Goal: Task Accomplishment & Management: Manage account settings

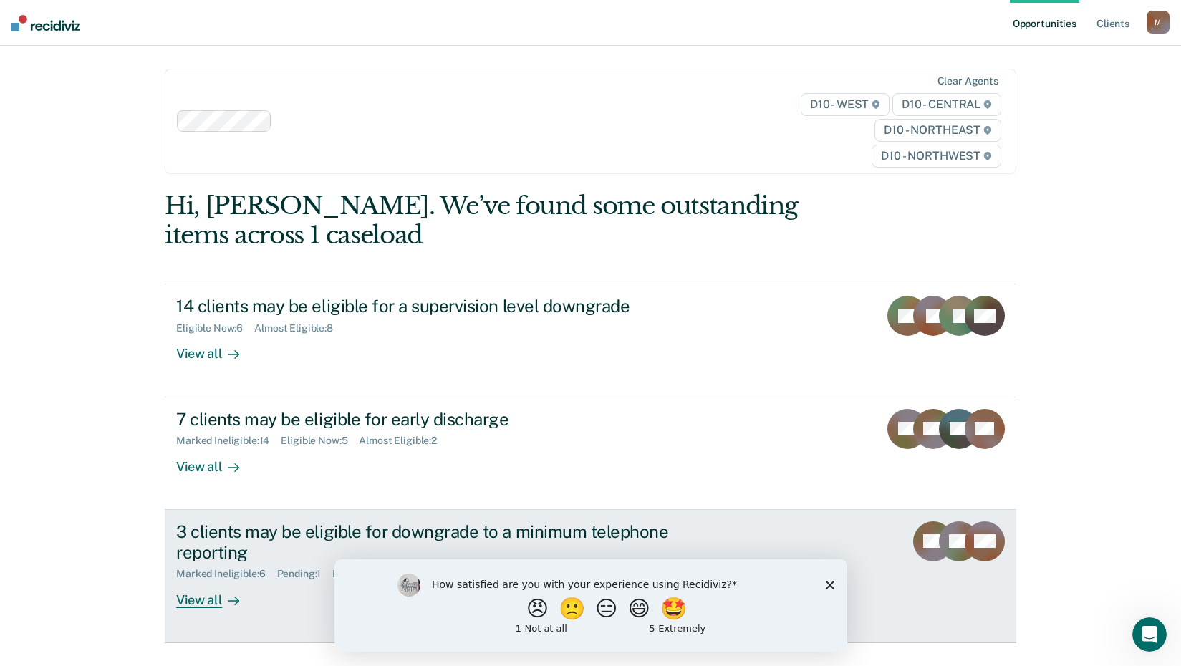
click at [193, 595] on div "View all" at bounding box center [216, 594] width 80 height 28
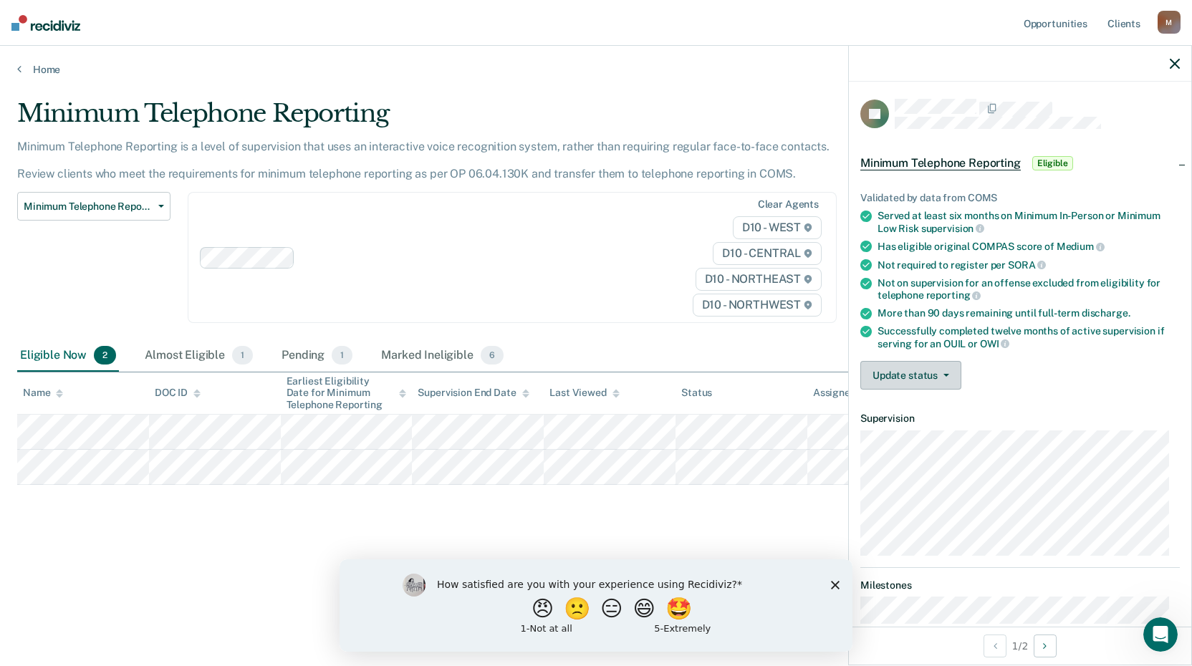
click at [890, 367] on button "Update status" at bounding box center [910, 375] width 101 height 29
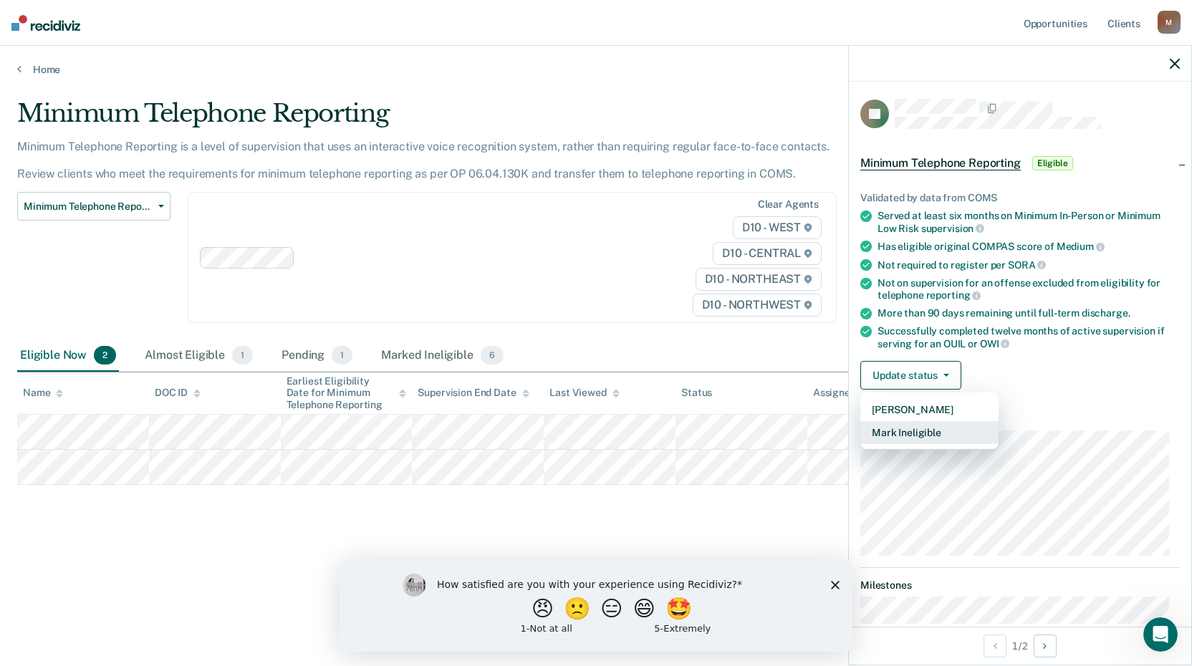
click at [921, 429] on button "Mark Ineligible" at bounding box center [929, 432] width 138 height 23
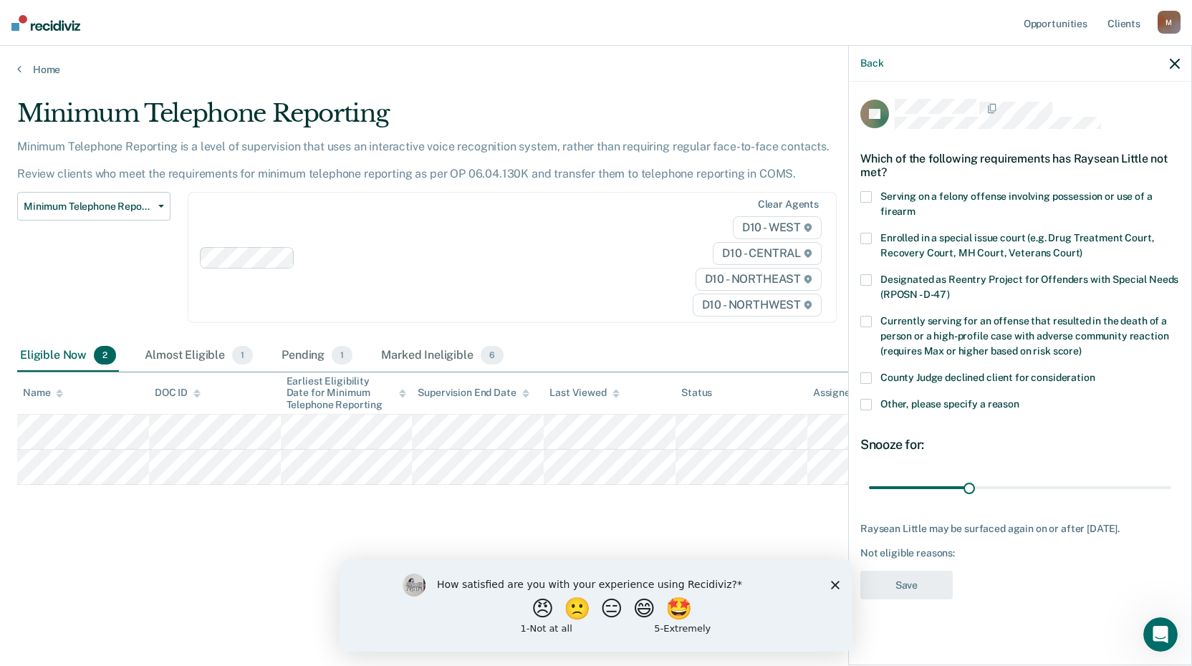
click at [867, 401] on span at bounding box center [865, 404] width 11 height 11
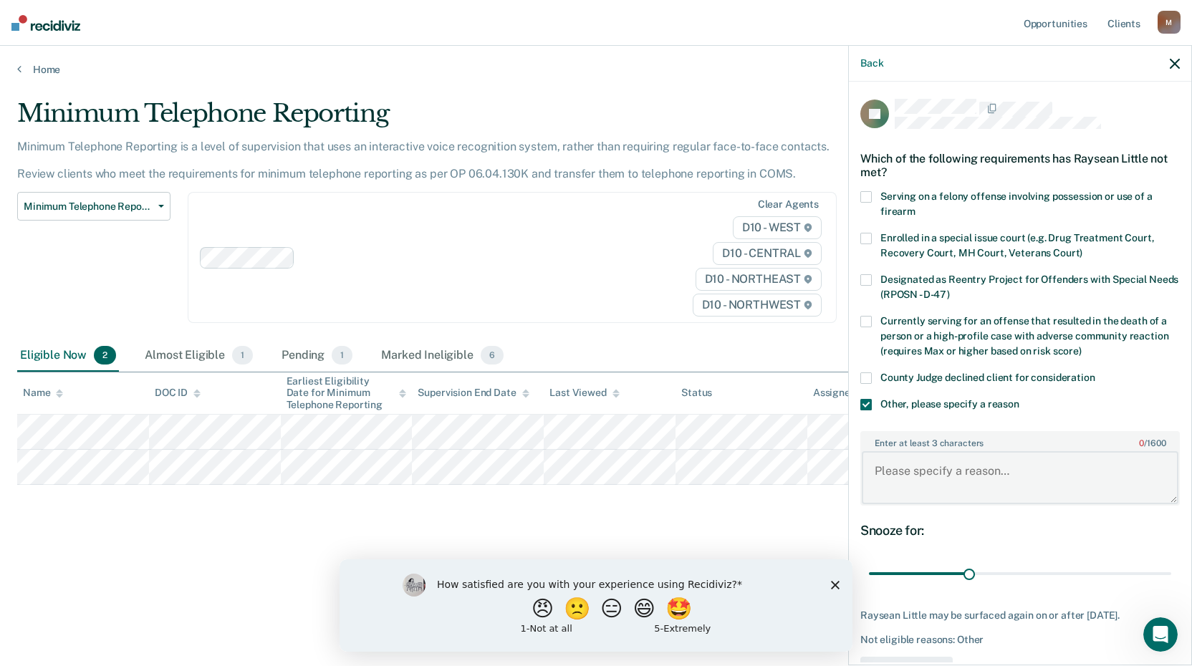
click at [920, 459] on textarea "Enter at least 3 characters 0 / 1600" at bounding box center [1020, 477] width 317 height 53
type textarea "He is in Violation Status."
drag, startPoint x: 966, startPoint y: 570, endPoint x: 1133, endPoint y: 554, distance: 167.6
type input "83"
click at [1133, 562] on input "range" at bounding box center [1020, 574] width 302 height 25
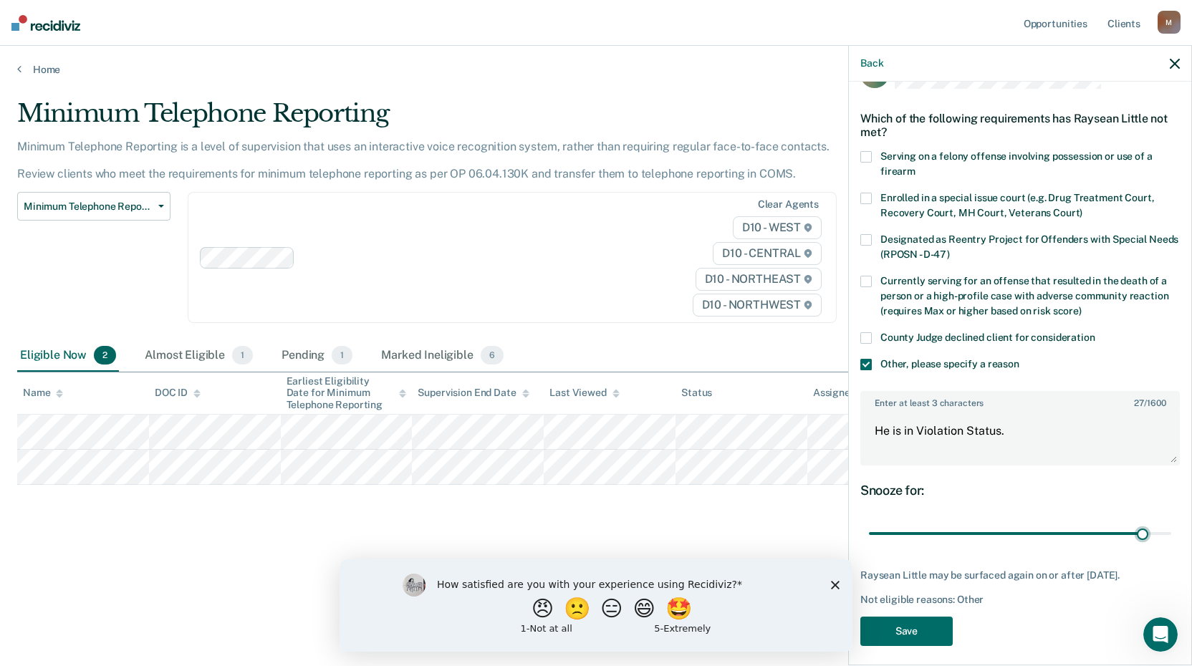
scroll to position [60, 0]
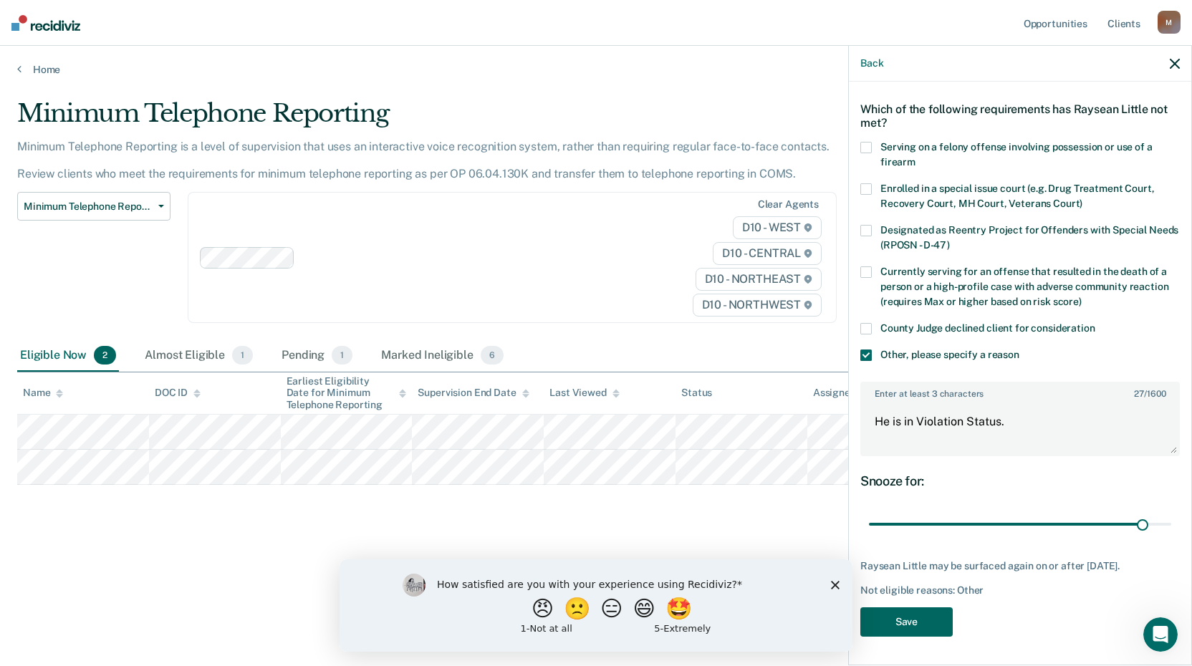
click at [913, 626] on button "Save" at bounding box center [906, 621] width 92 height 29
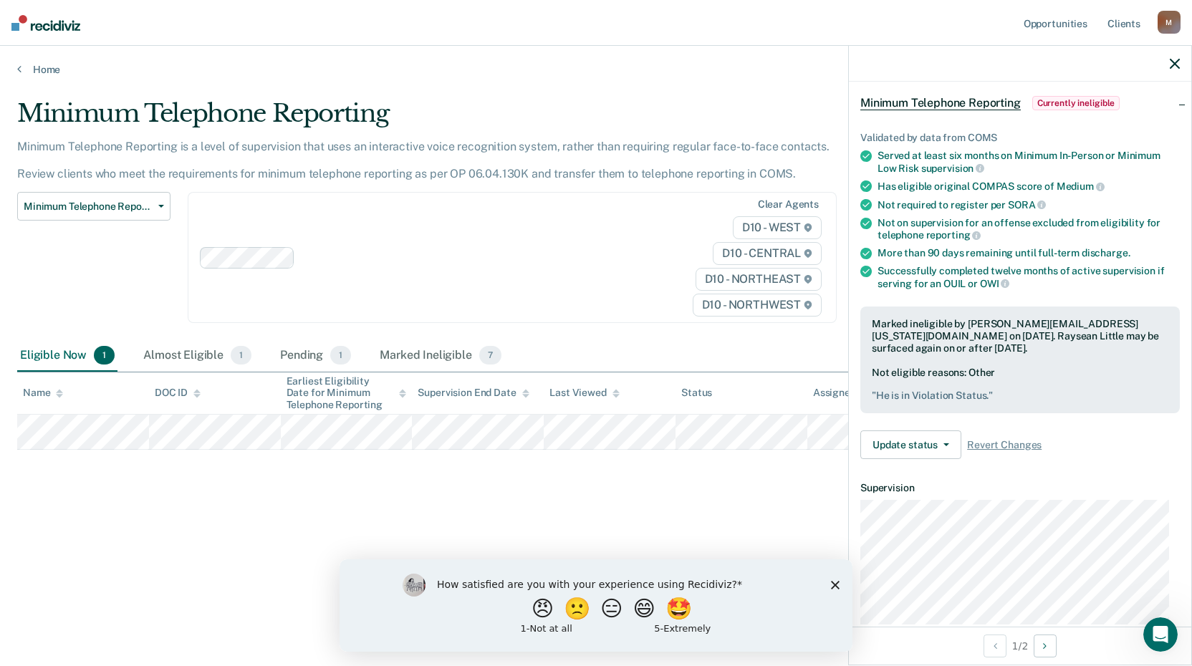
click at [1177, 64] on icon "button" at bounding box center [1175, 64] width 10 height 10
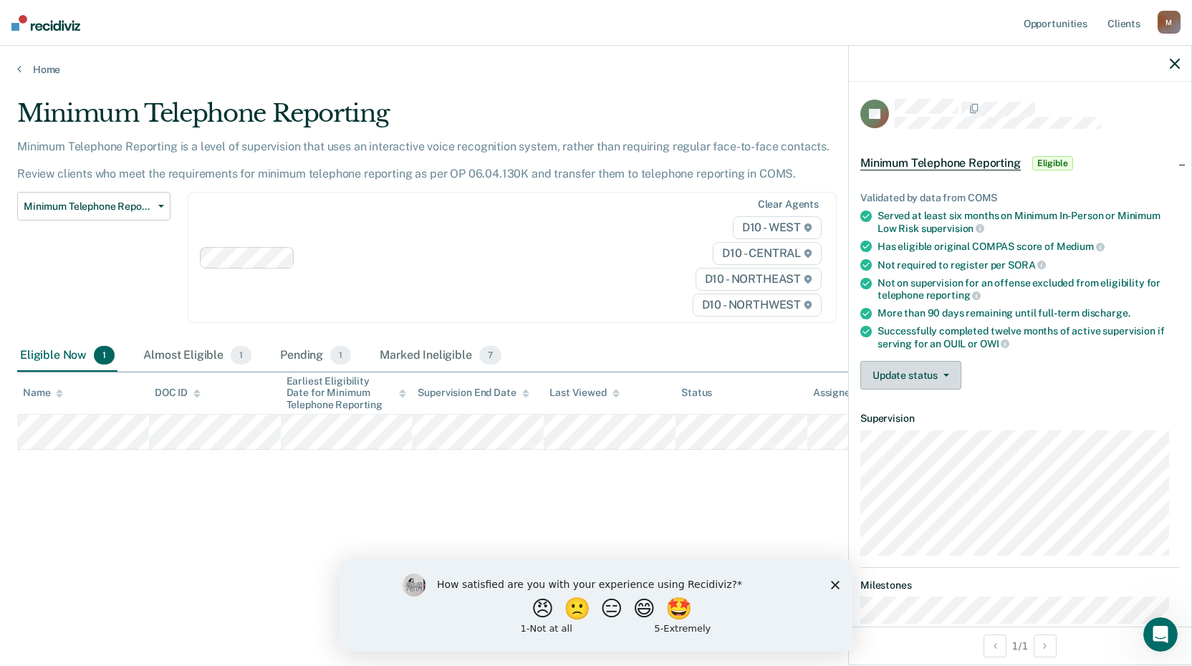
click at [875, 370] on button "Update status" at bounding box center [910, 375] width 101 height 29
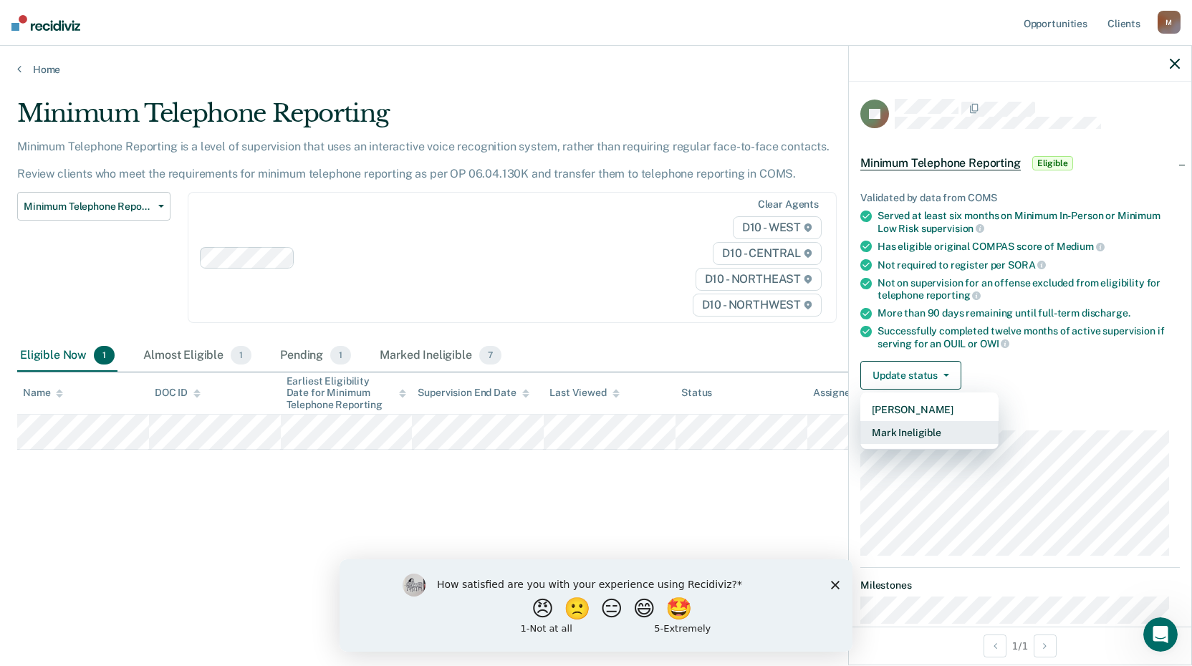
click at [901, 429] on button "Mark Ineligible" at bounding box center [929, 432] width 138 height 23
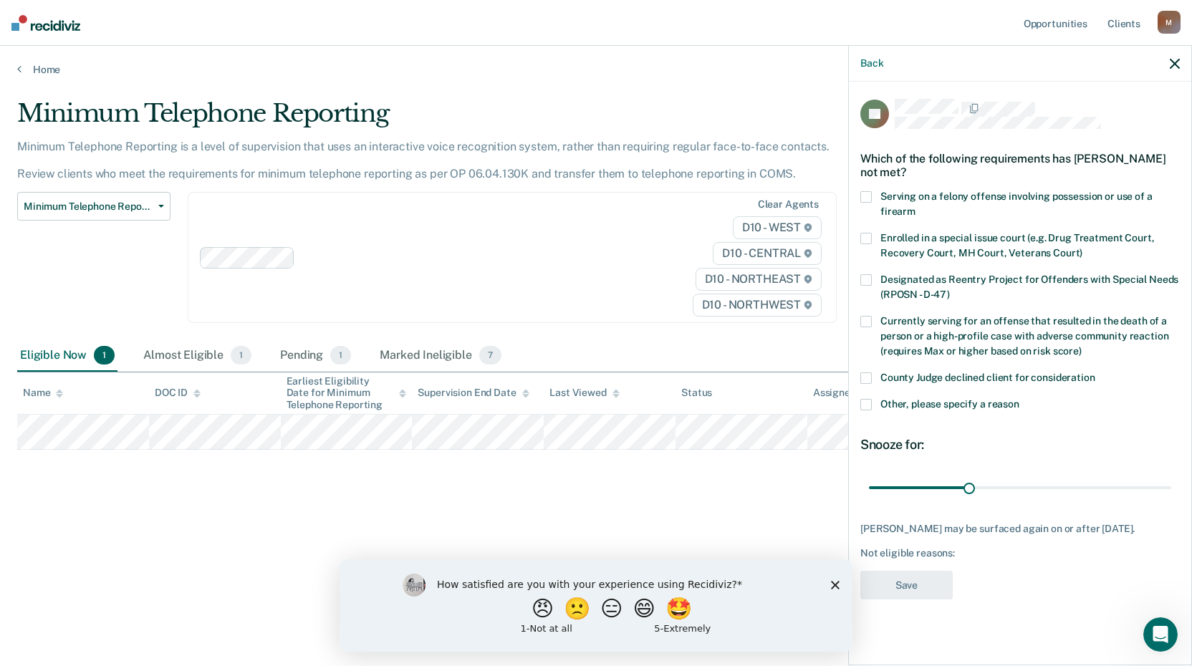
click at [863, 400] on span at bounding box center [865, 404] width 11 height 11
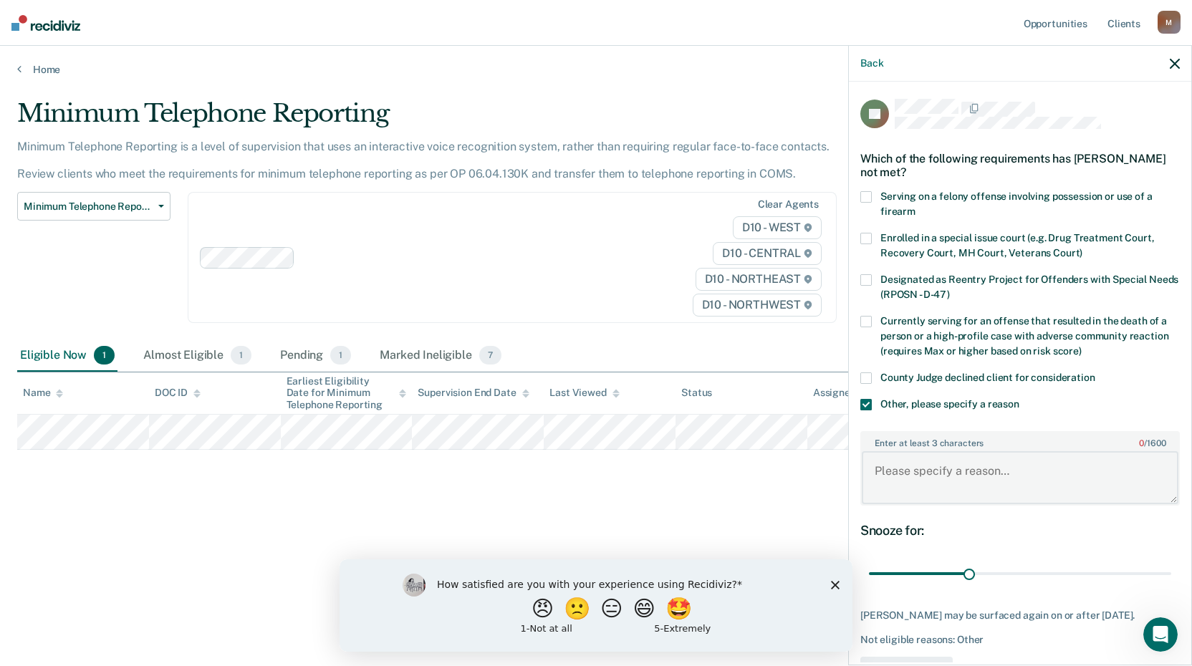
click at [910, 470] on textarea "Enter at least 3 characters 0 / 1600" at bounding box center [1020, 477] width 317 height 53
type textarea "V"
type textarea "Offender is in violation status."
drag, startPoint x: 961, startPoint y: 567, endPoint x: 1193, endPoint y: 591, distance: 232.6
type input "90"
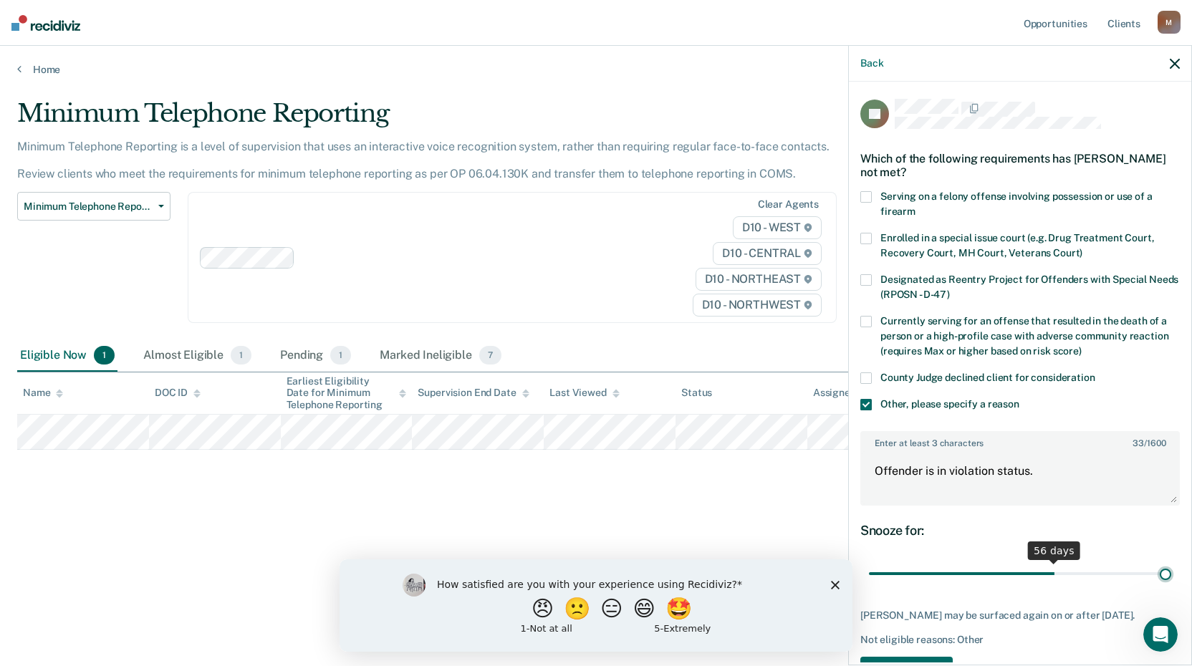
click at [1171, 587] on input "range" at bounding box center [1020, 574] width 302 height 25
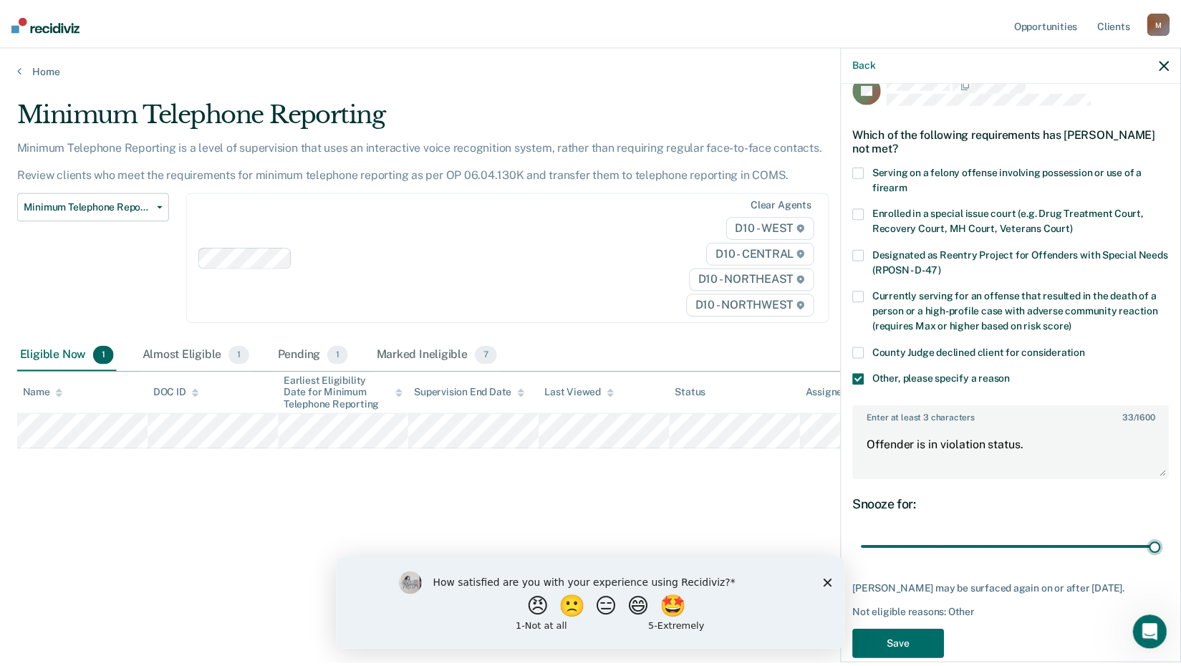
scroll to position [48, 0]
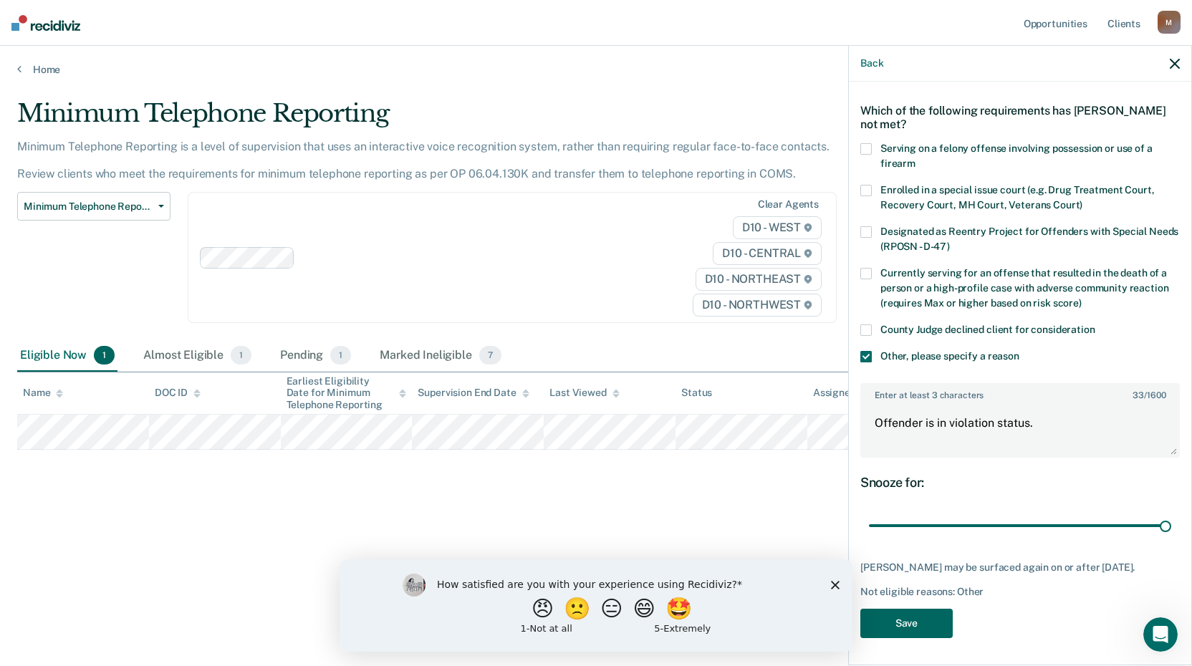
click at [913, 618] on button "Save" at bounding box center [906, 623] width 92 height 29
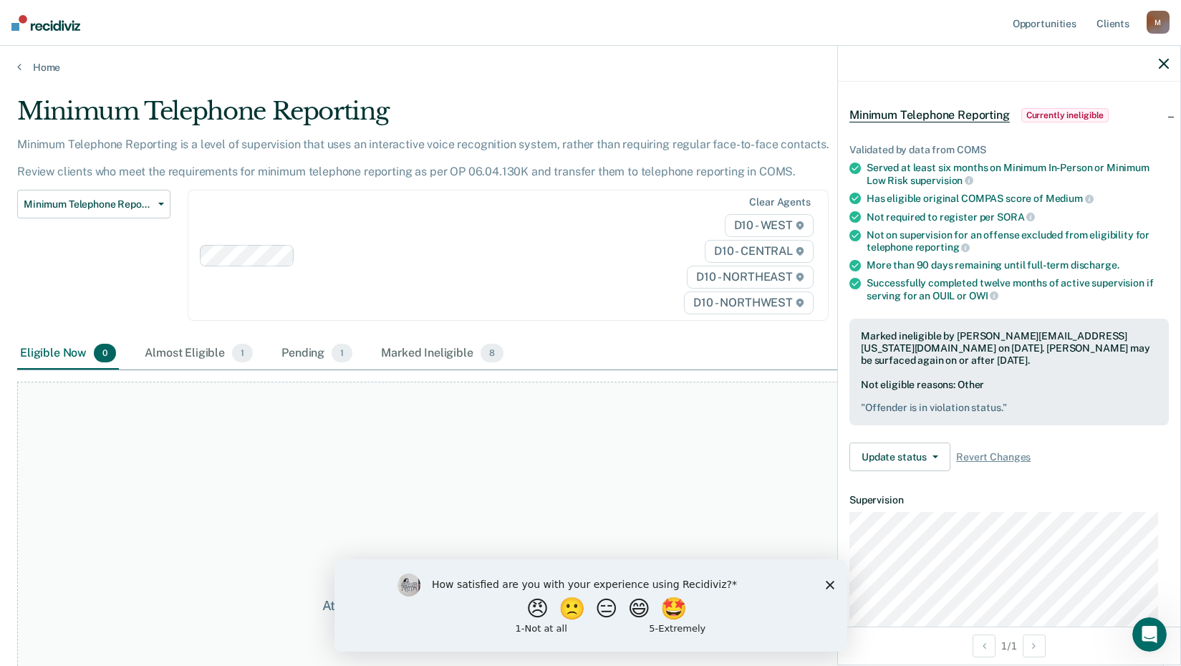
scroll to position [0, 0]
click at [1160, 59] on icon "button" at bounding box center [1164, 64] width 10 height 10
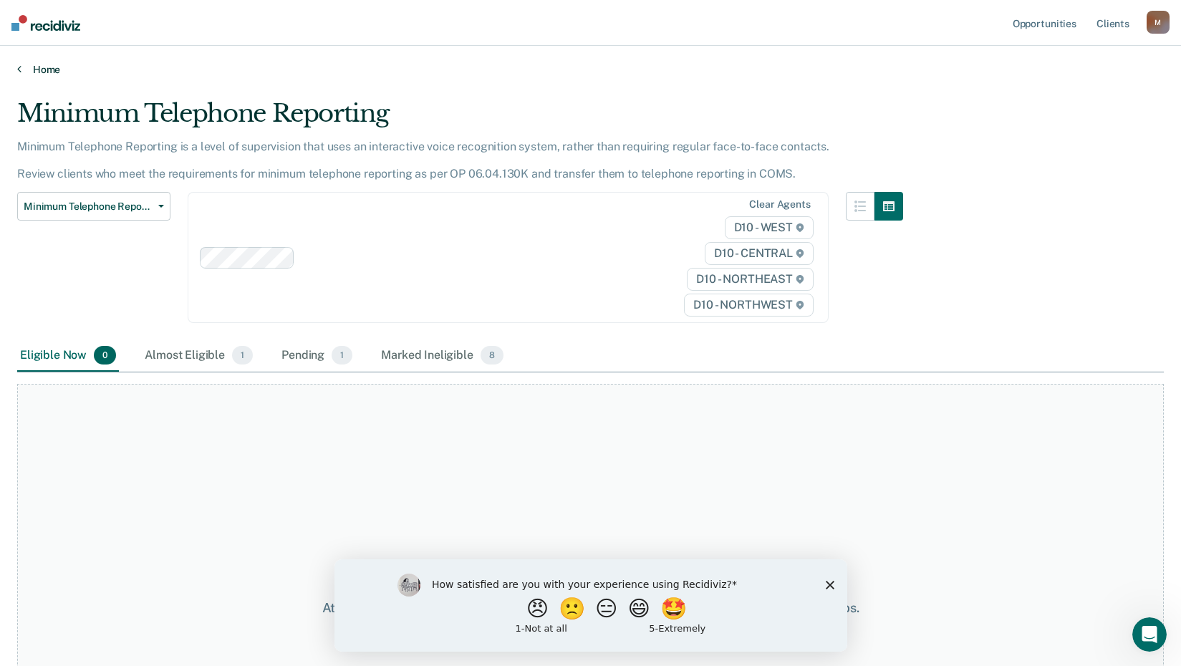
click at [49, 68] on link "Home" at bounding box center [590, 69] width 1147 height 13
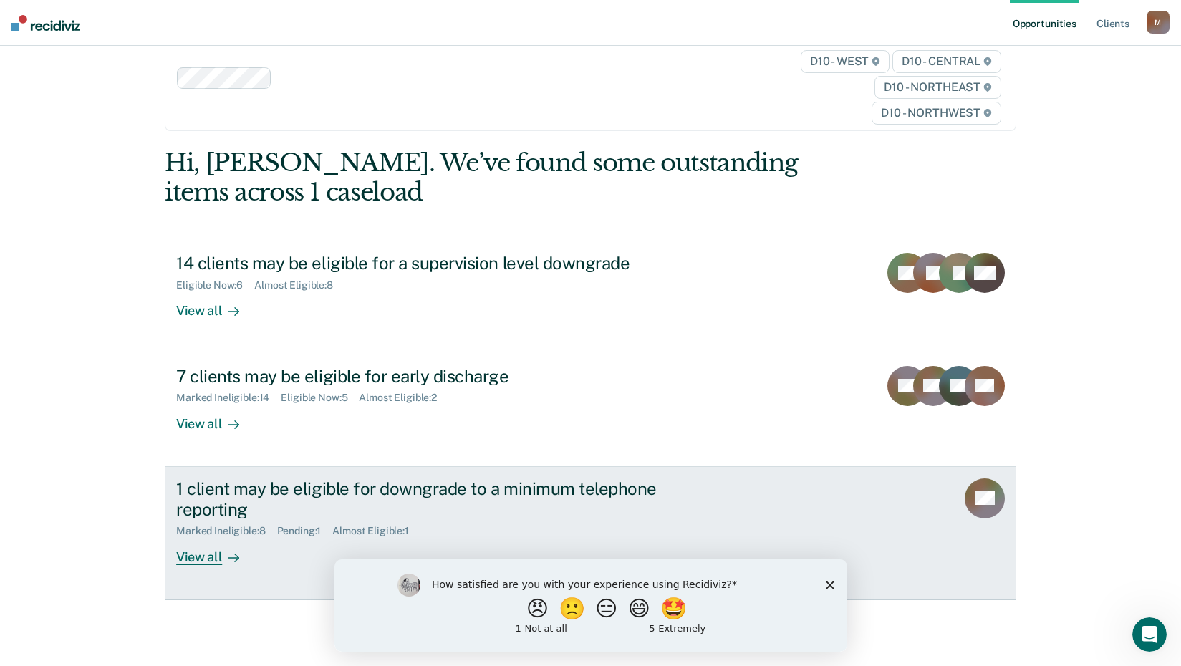
scroll to position [65, 0]
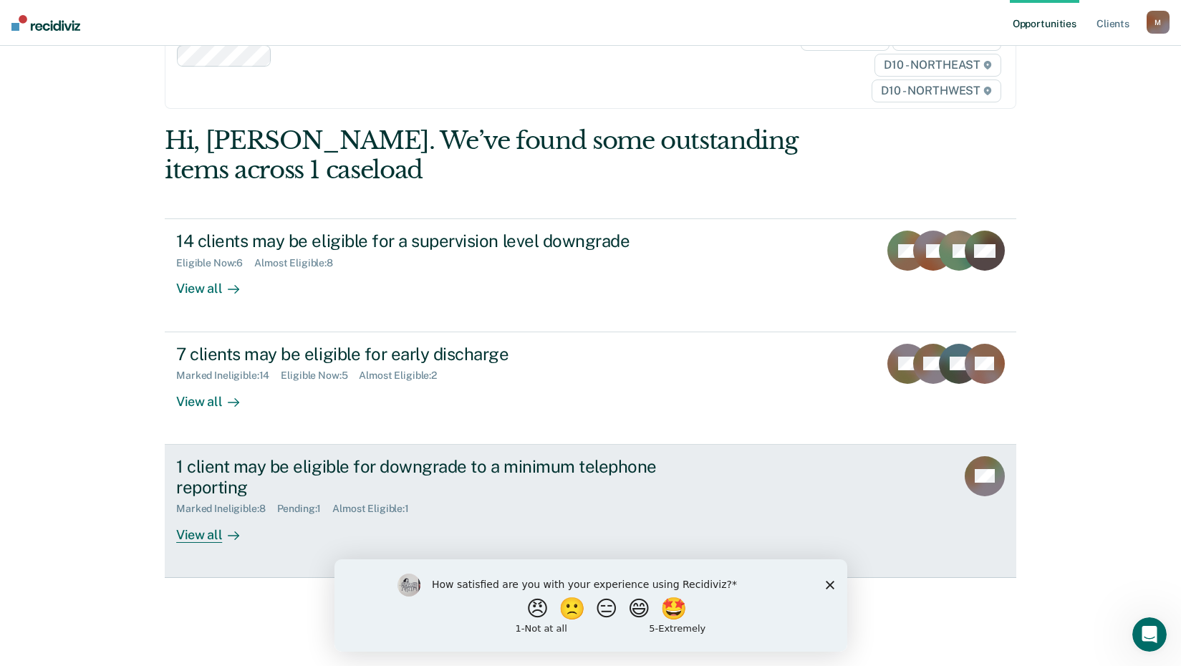
click at [196, 479] on div "1 client may be eligible for downgrade to a minimum telephone reporting" at bounding box center [427, 477] width 503 height 42
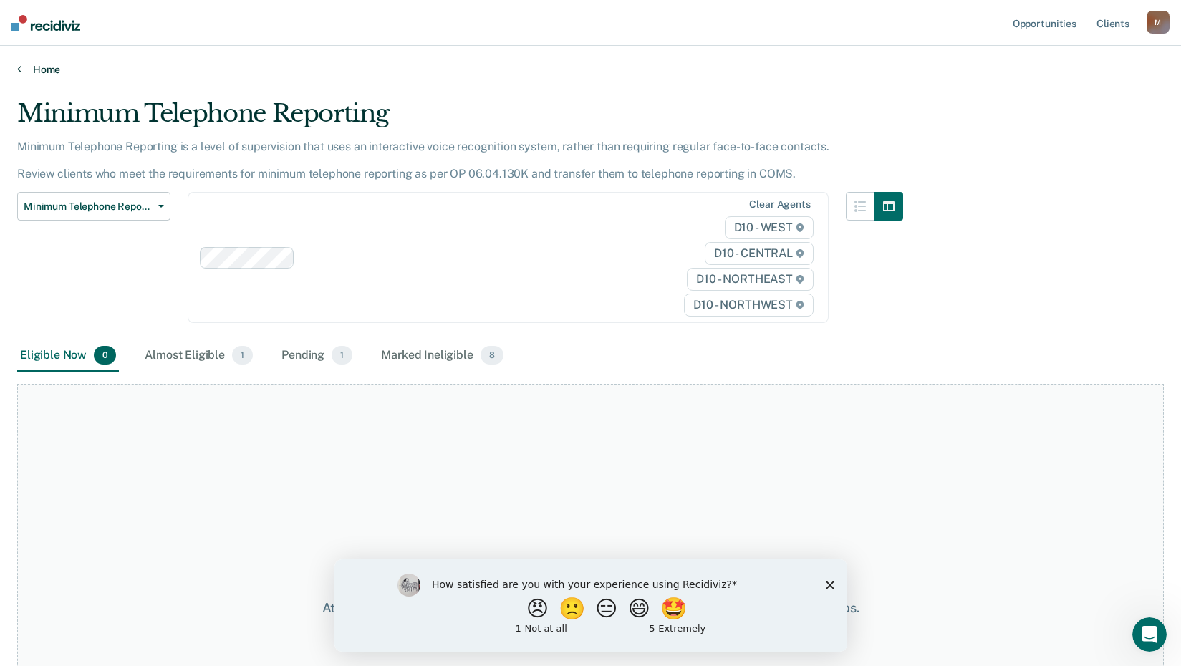
click at [49, 67] on link "Home" at bounding box center [590, 69] width 1147 height 13
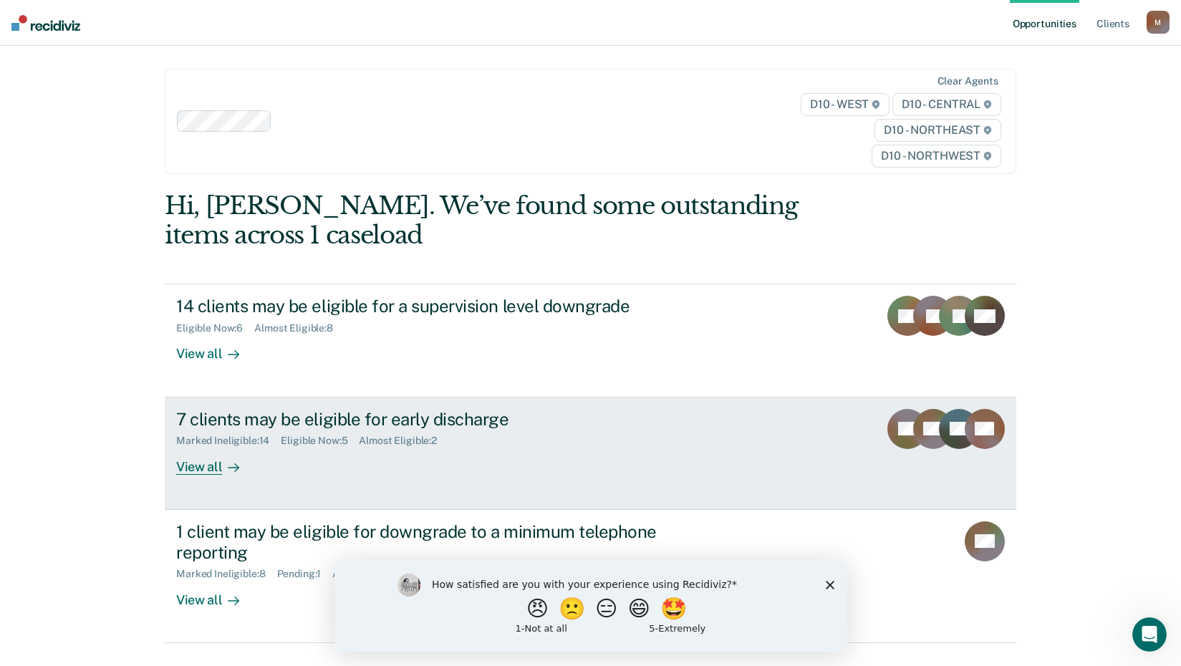
click at [201, 464] on div "View all" at bounding box center [216, 461] width 80 height 28
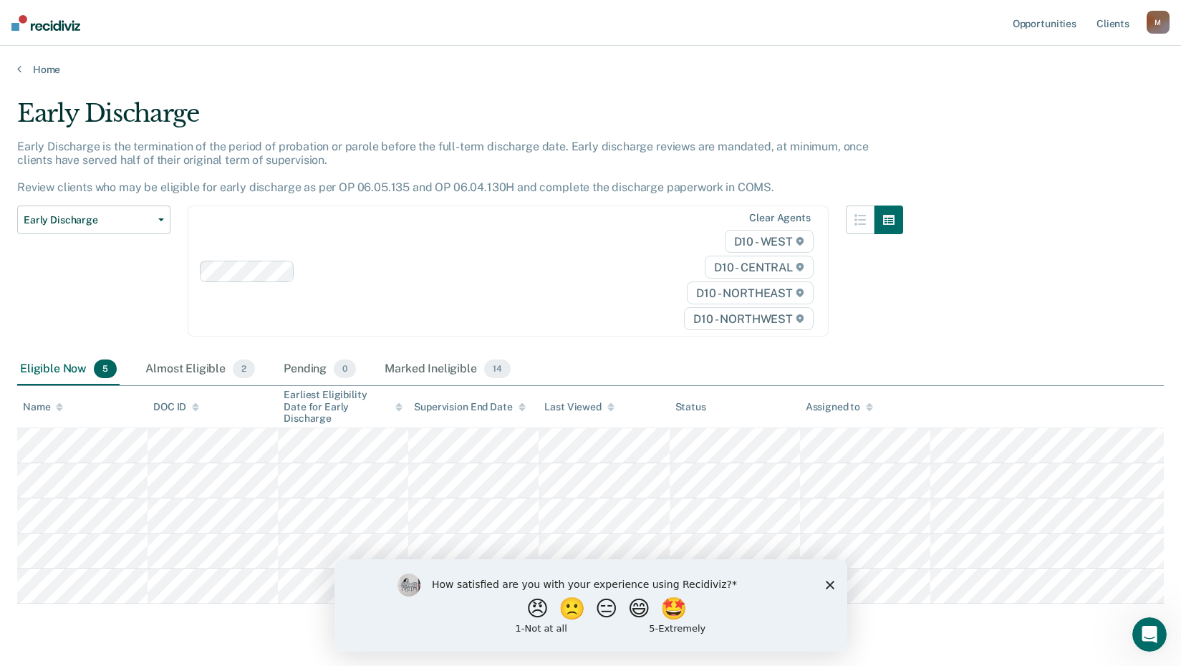
scroll to position [34, 0]
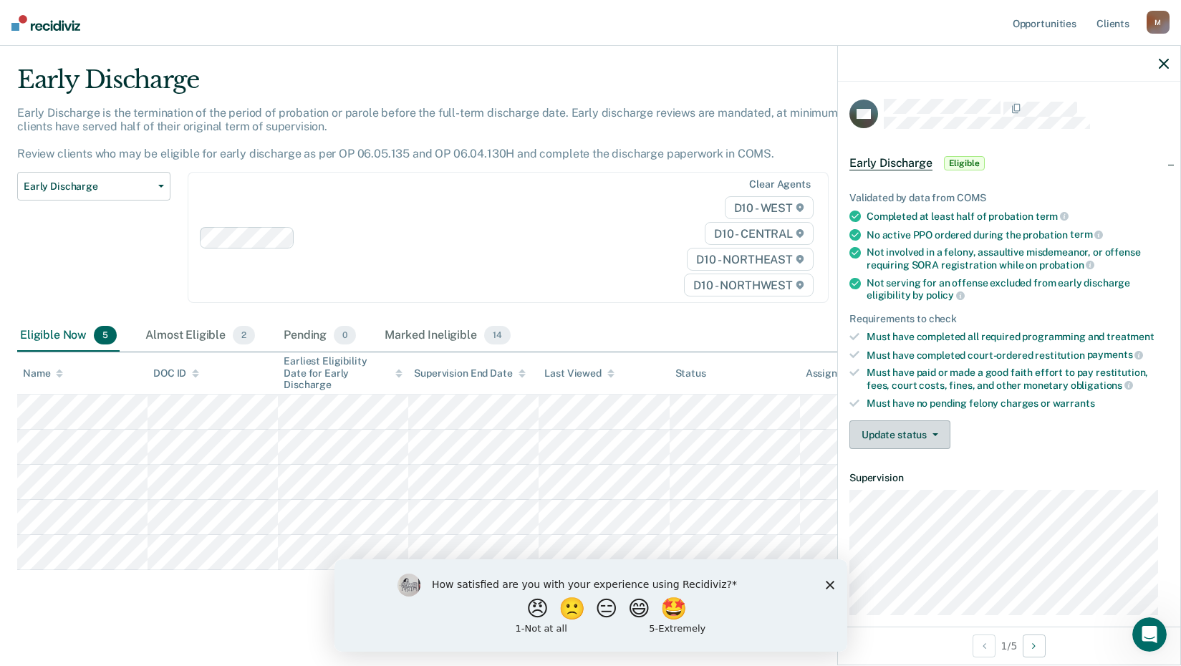
click at [911, 431] on button "Update status" at bounding box center [900, 435] width 101 height 29
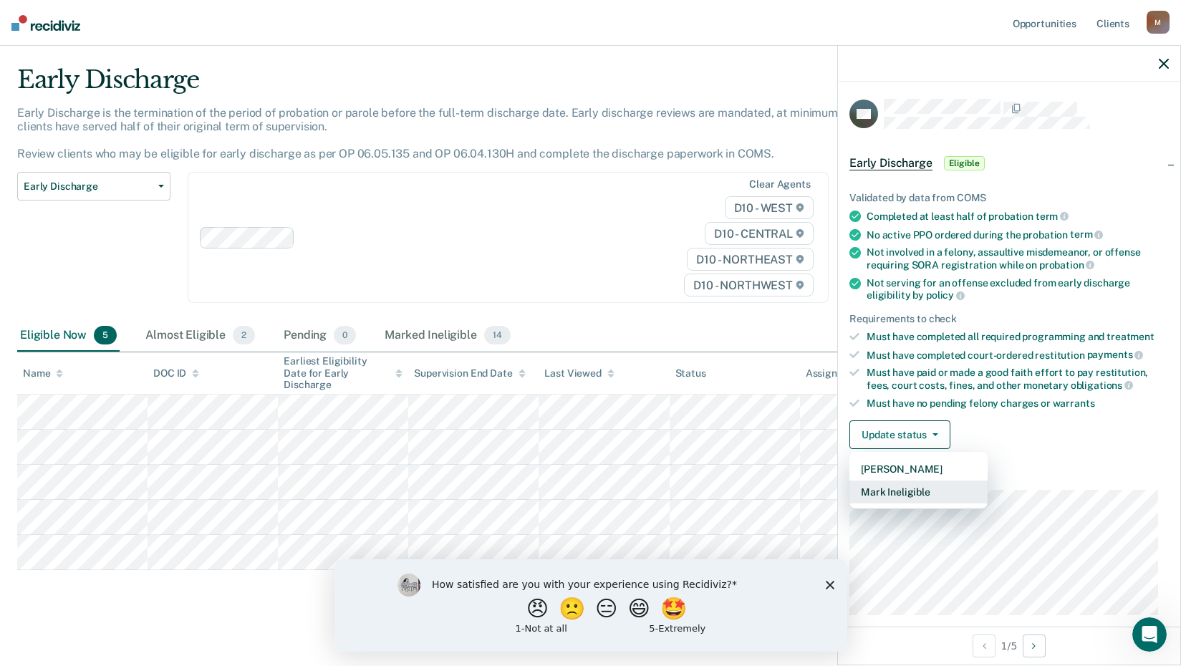
click at [909, 487] on button "Mark Ineligible" at bounding box center [919, 492] width 138 height 23
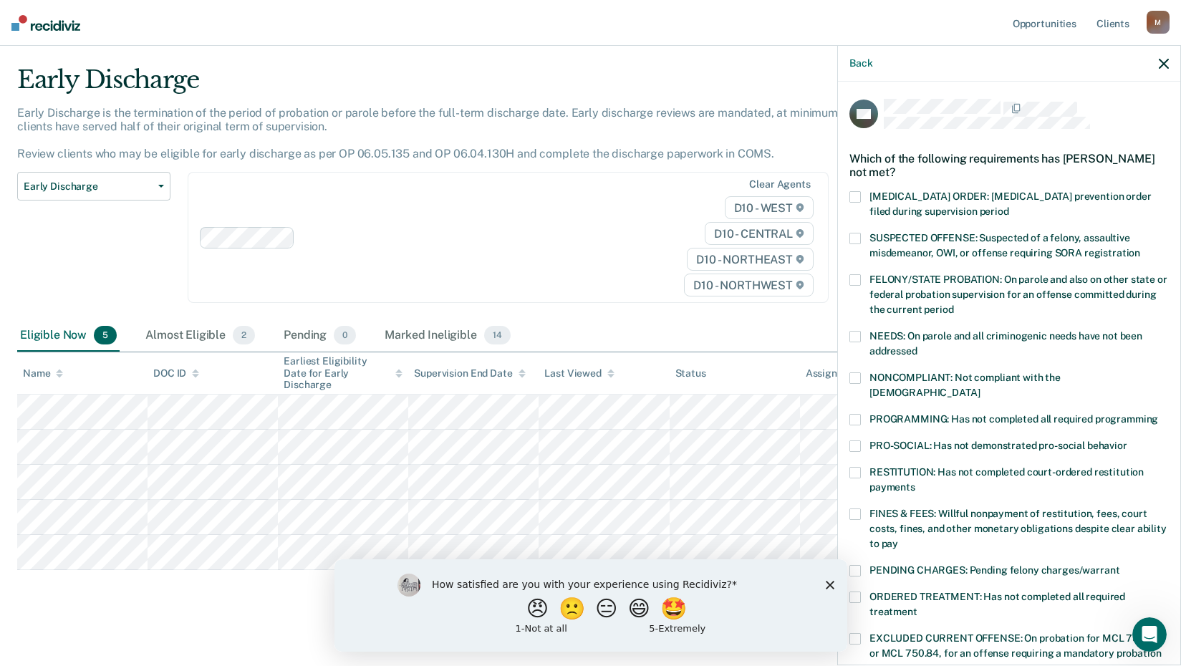
click at [855, 467] on span at bounding box center [855, 472] width 11 height 11
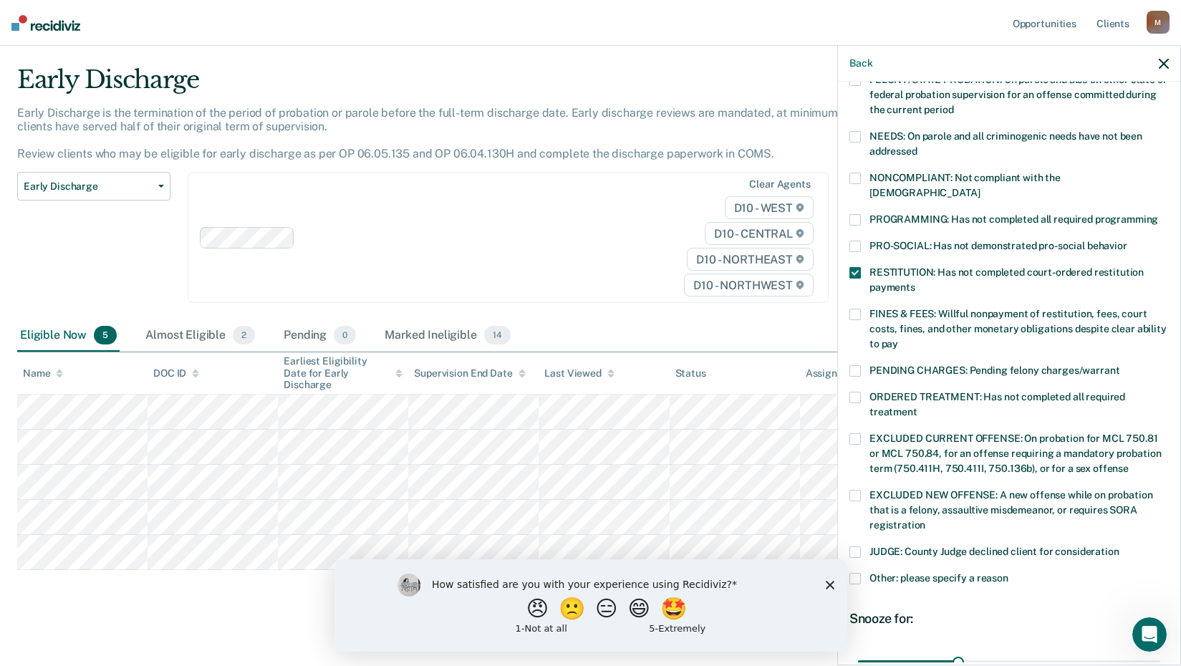
scroll to position [332, 0]
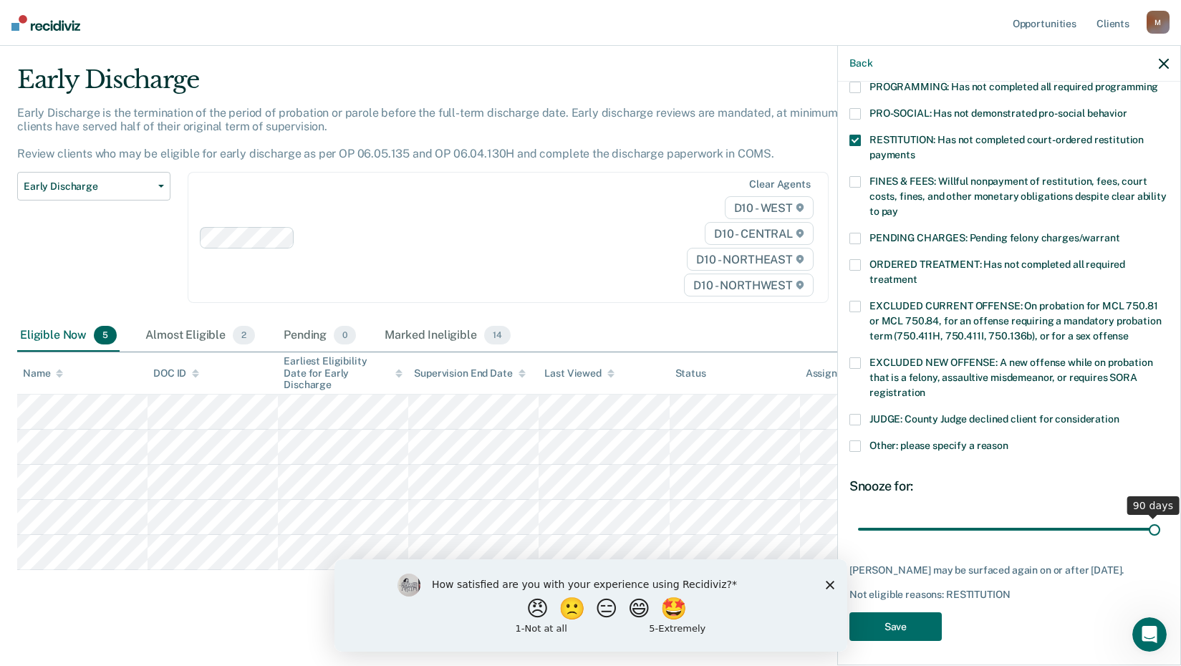
drag, startPoint x: 956, startPoint y: 512, endPoint x: 1193, endPoint y: 514, distance: 236.4
type input "90"
click at [1161, 517] on input "range" at bounding box center [1009, 529] width 302 height 25
click at [898, 619] on button "Save" at bounding box center [896, 626] width 92 height 29
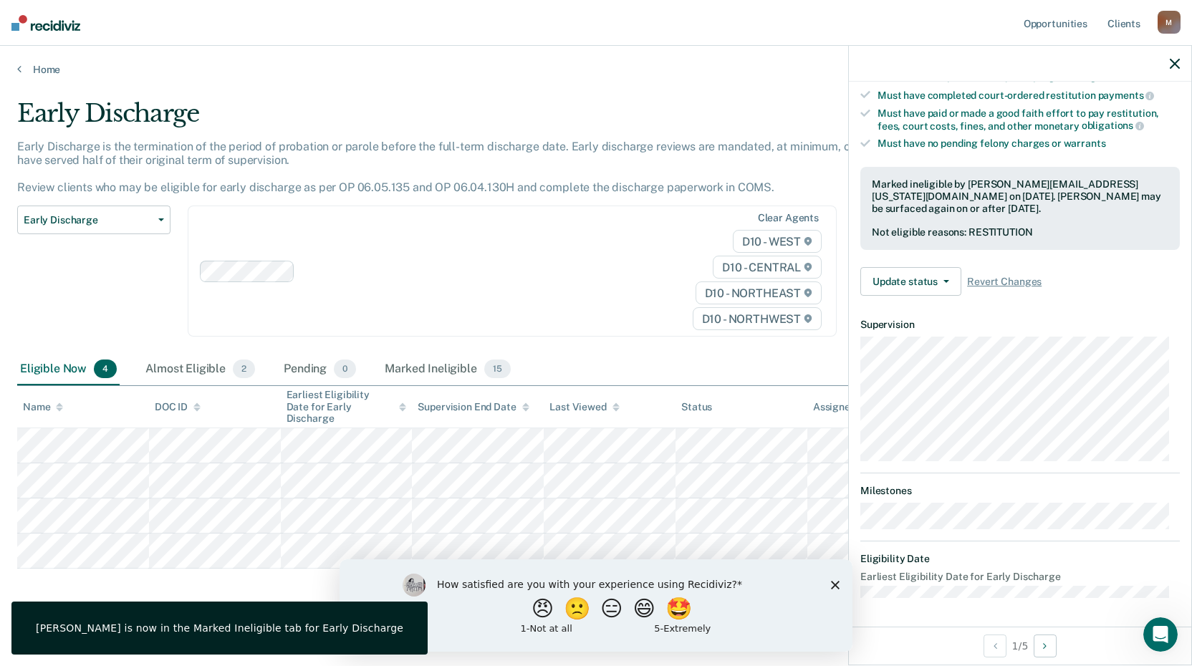
scroll to position [258, 0]
click at [1168, 67] on div at bounding box center [1020, 64] width 342 height 36
click at [1174, 58] on button "button" at bounding box center [1175, 63] width 10 height 12
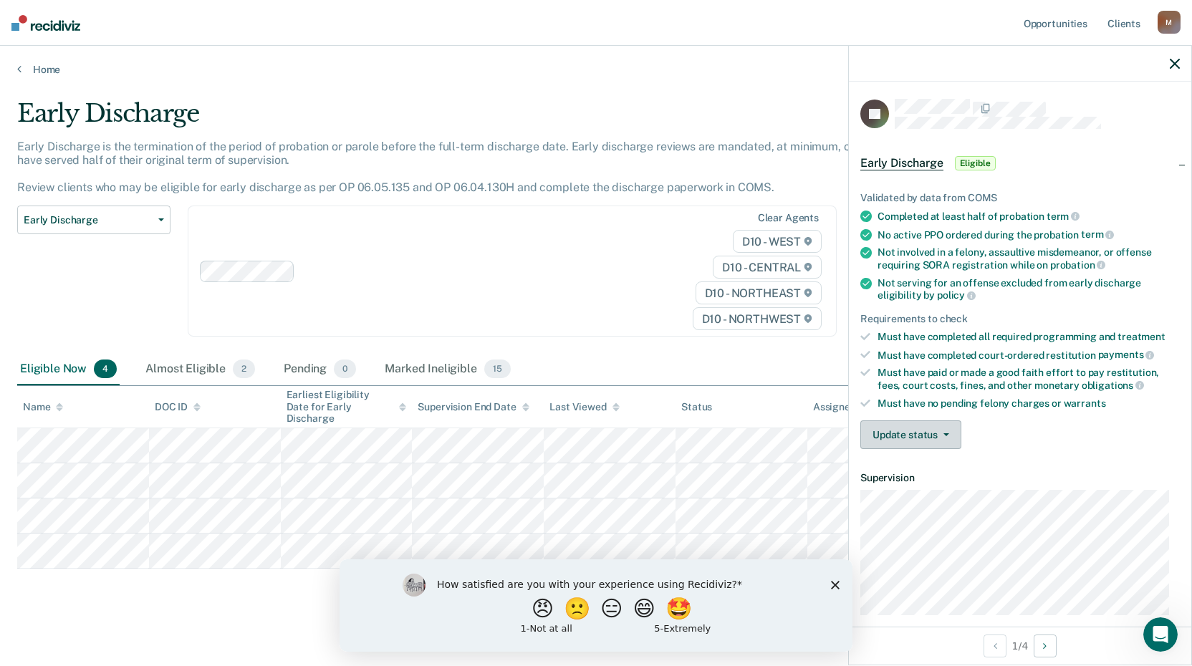
click at [900, 426] on button "Update status" at bounding box center [910, 435] width 101 height 29
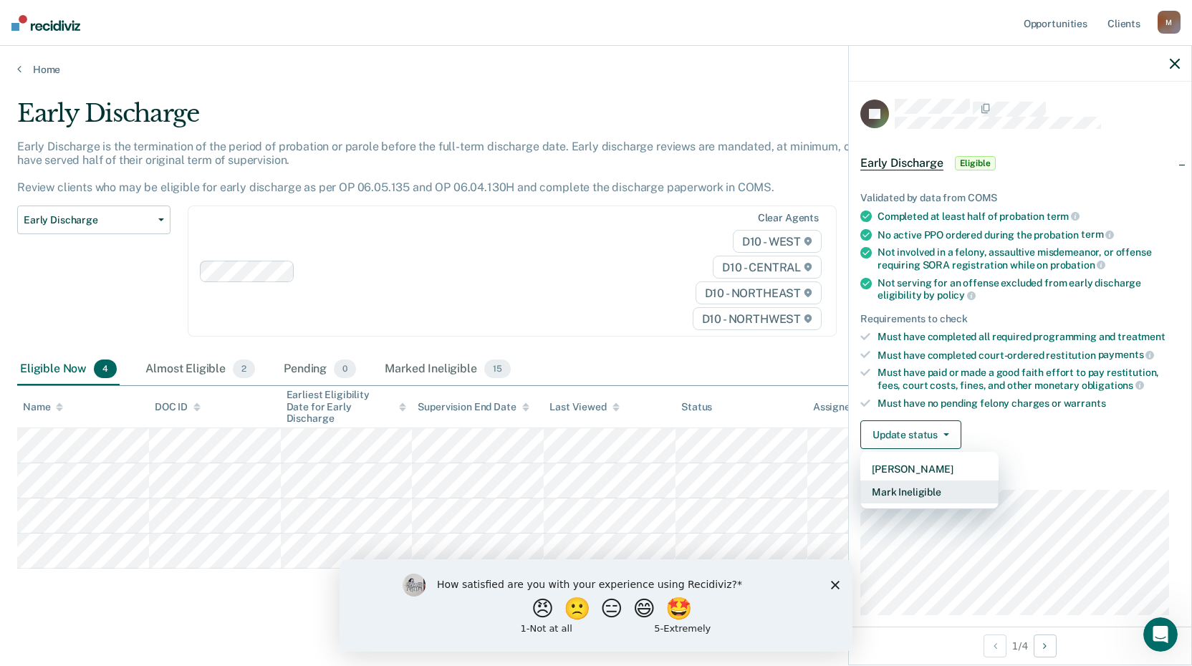
click at [914, 489] on button "Mark Ineligible" at bounding box center [929, 492] width 138 height 23
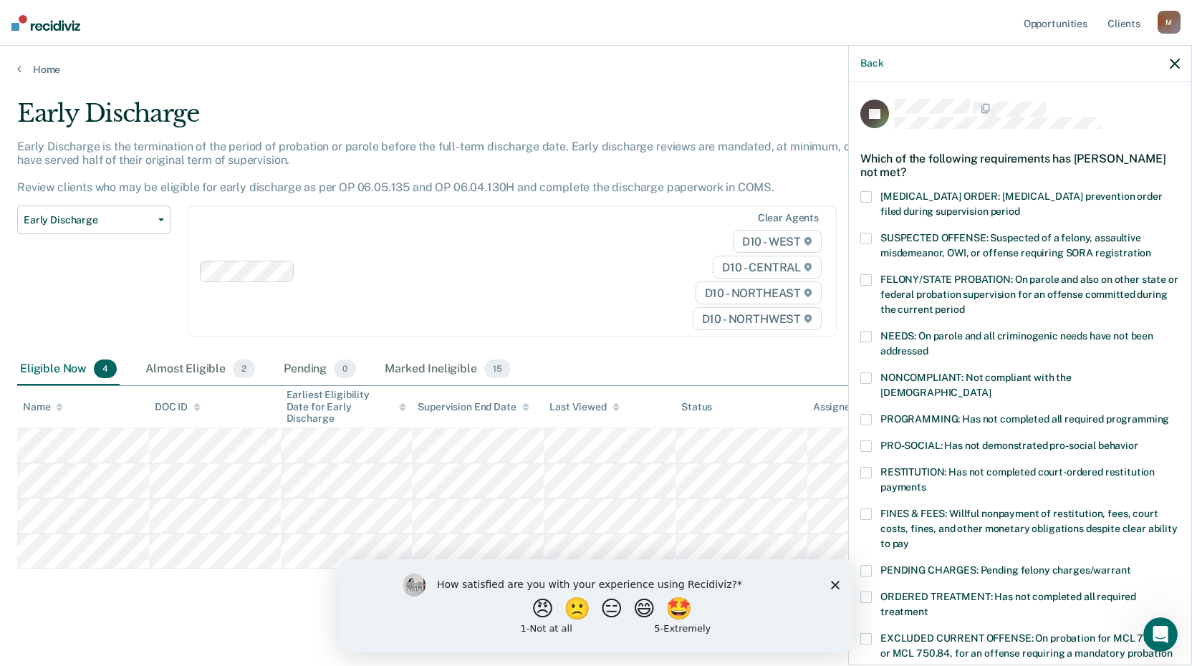
click at [863, 414] on span at bounding box center [865, 419] width 11 height 11
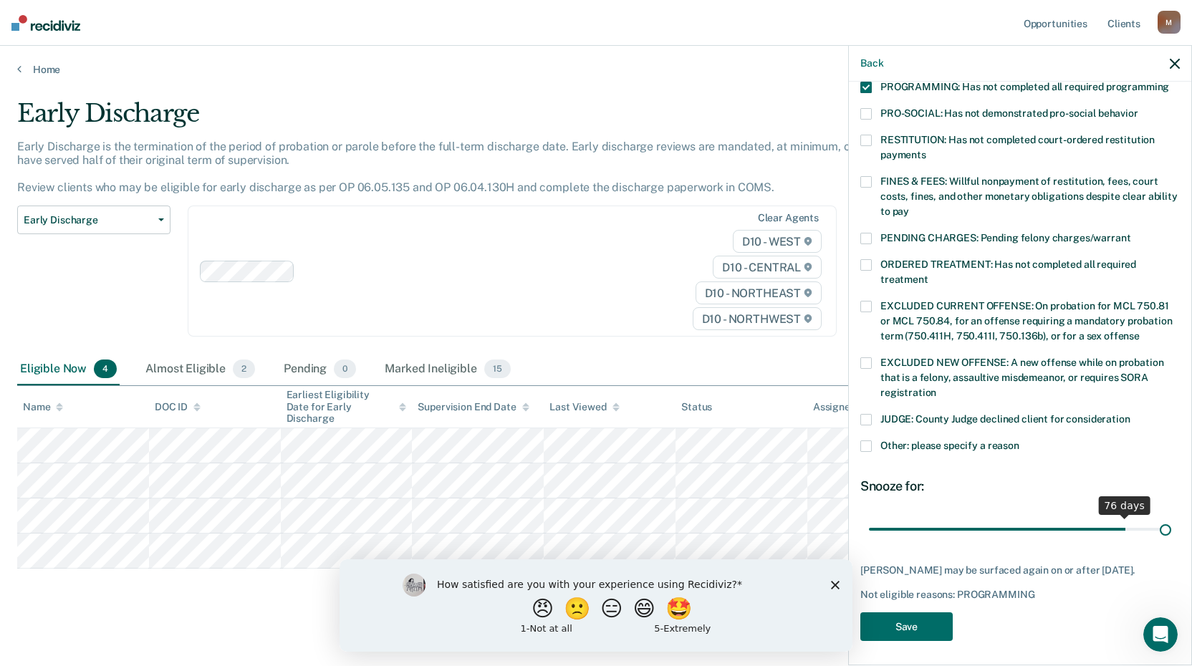
scroll to position [320, 0]
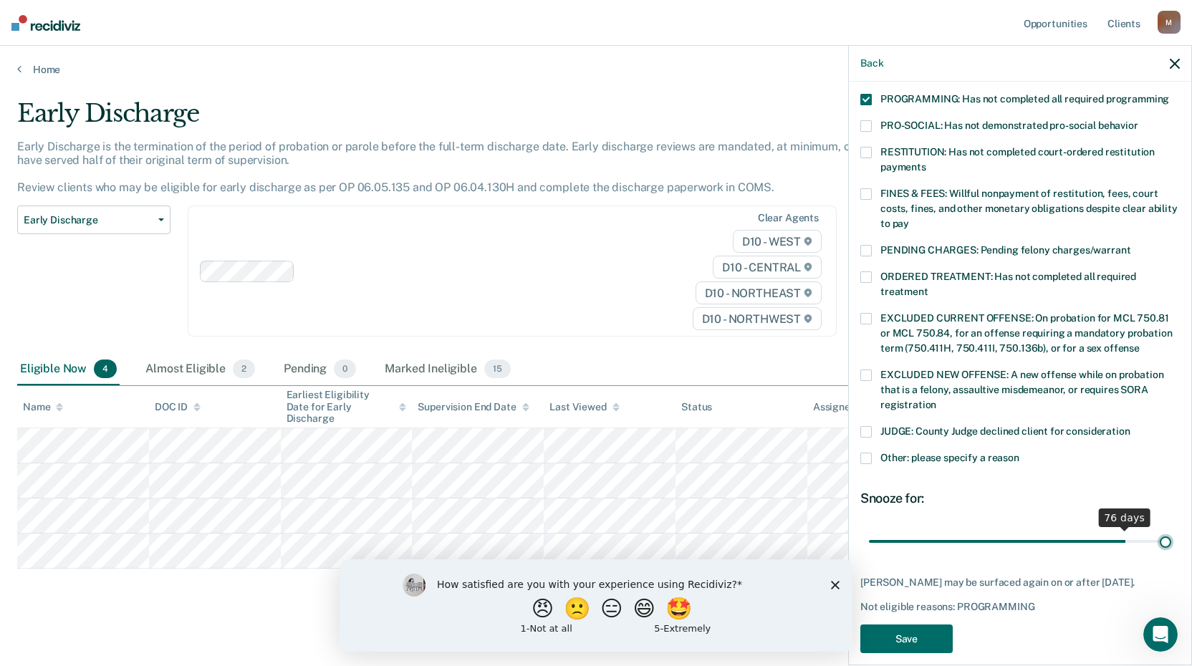
drag, startPoint x: 966, startPoint y: 510, endPoint x: 1193, endPoint y: 519, distance: 227.3
type input "88"
click at [1171, 529] on input "range" at bounding box center [1020, 541] width 302 height 25
click at [933, 625] on button "Save" at bounding box center [906, 639] width 92 height 29
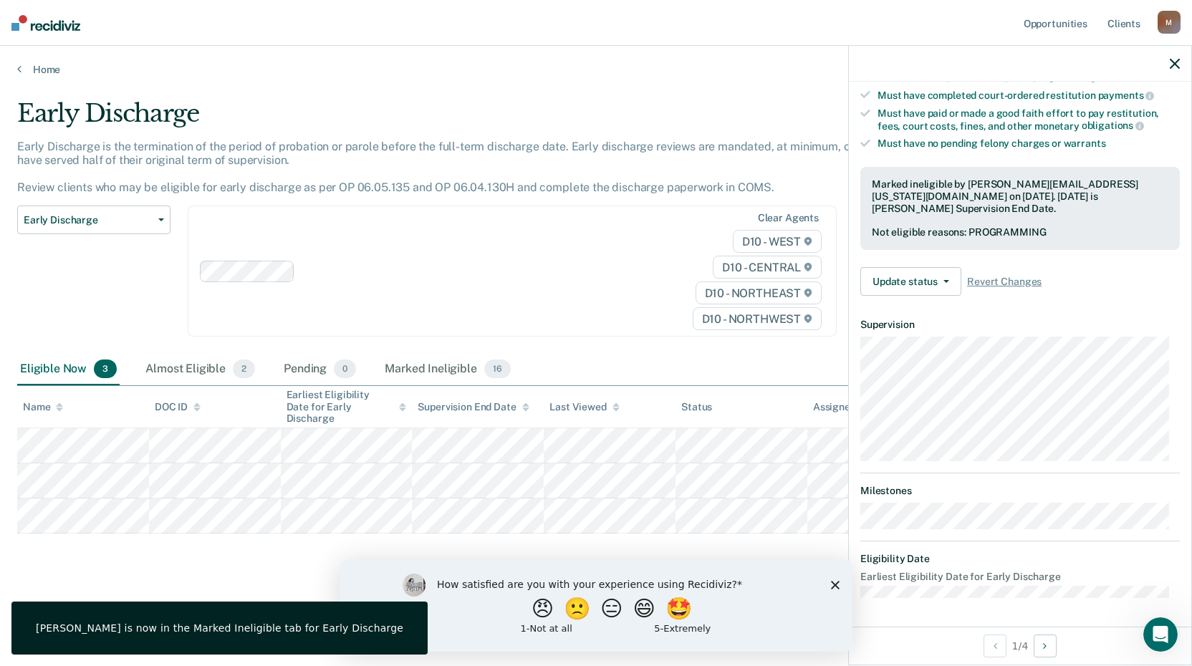
scroll to position [258, 0]
click at [1171, 60] on icon "button" at bounding box center [1175, 64] width 10 height 10
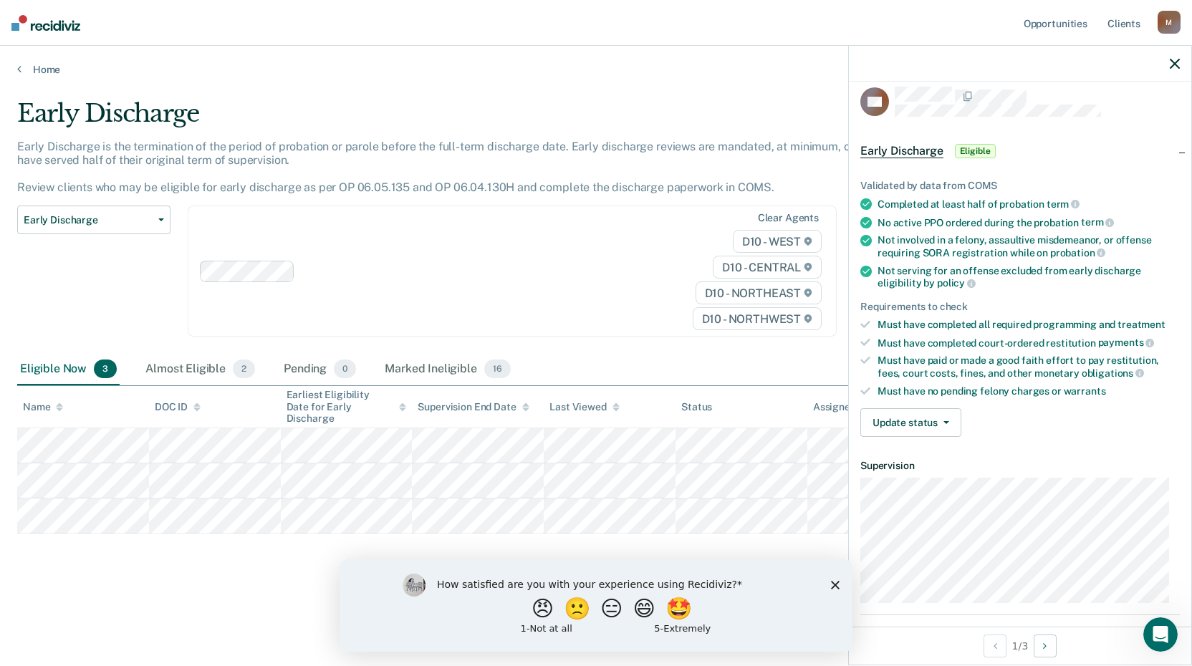
scroll to position [9, 0]
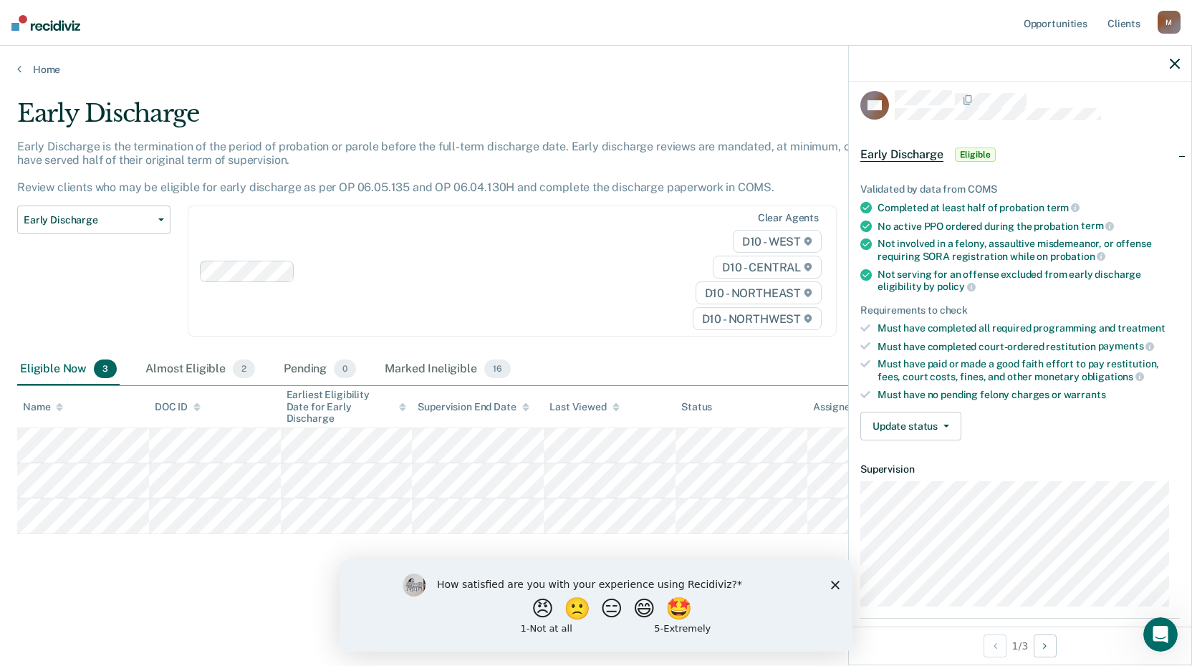
click at [1172, 62] on icon "button" at bounding box center [1175, 64] width 10 height 10
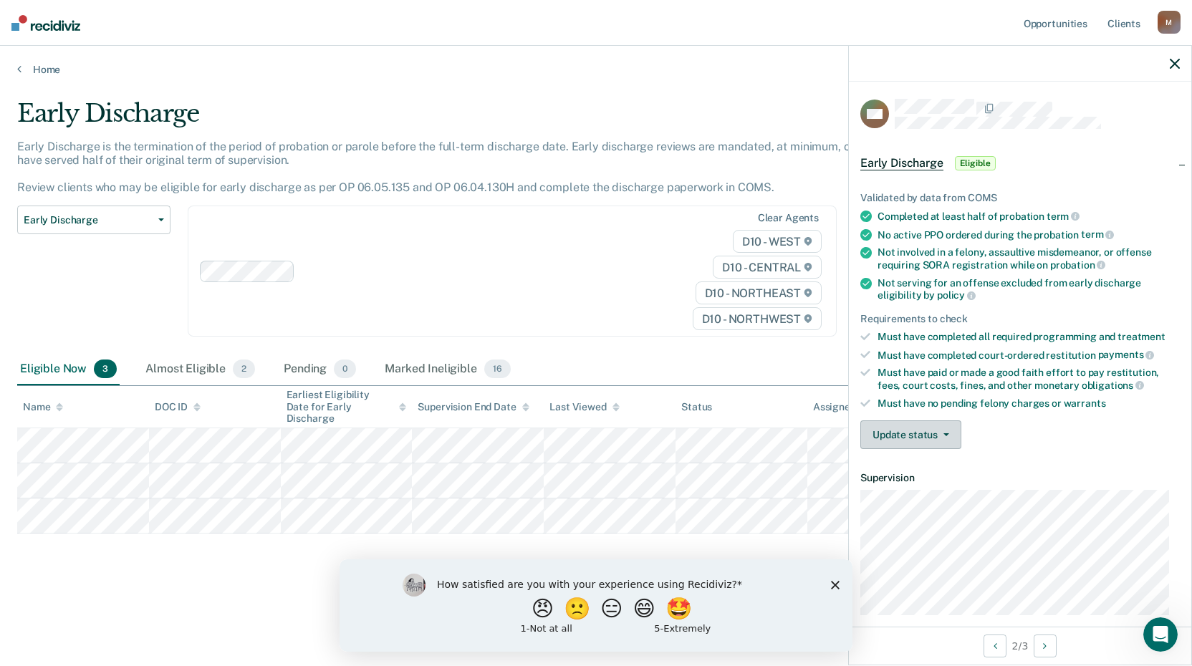
click at [916, 433] on button "Update status" at bounding box center [910, 435] width 101 height 29
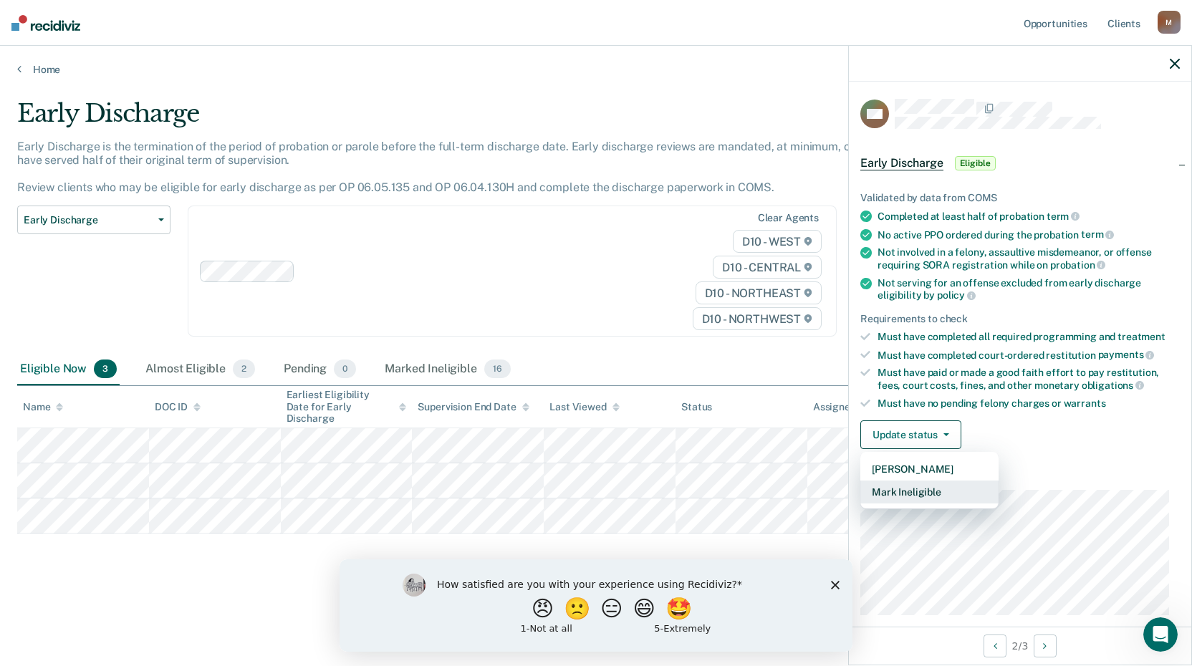
click at [921, 487] on button "Mark Ineligible" at bounding box center [929, 492] width 138 height 23
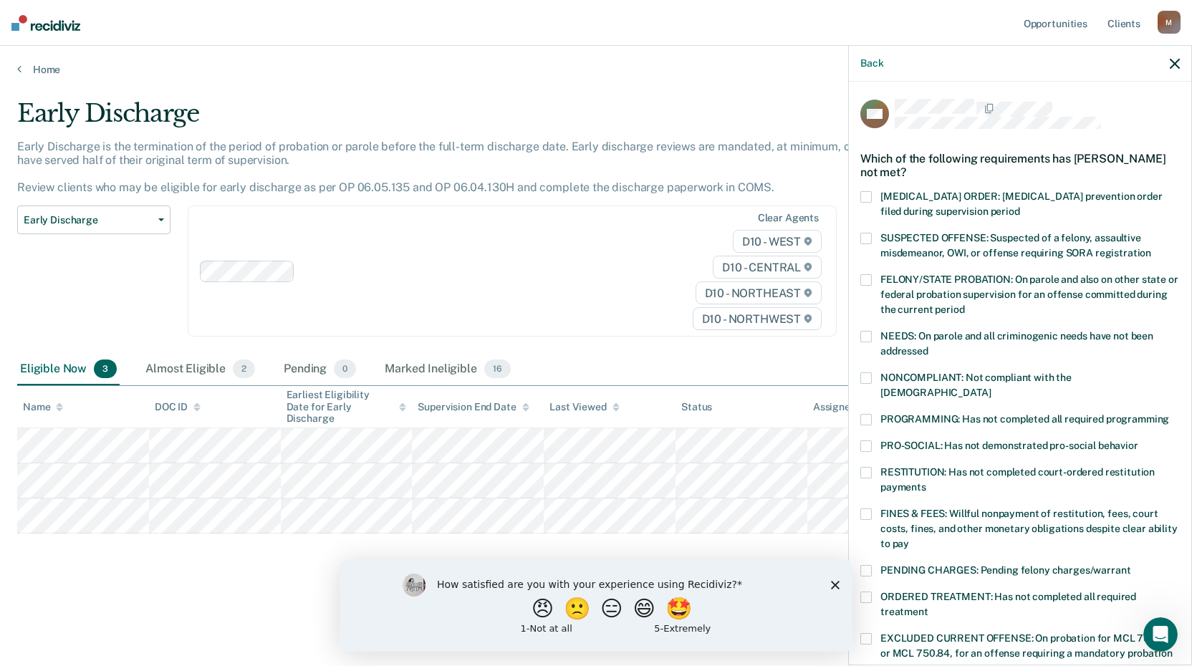
click at [863, 414] on span at bounding box center [865, 419] width 11 height 11
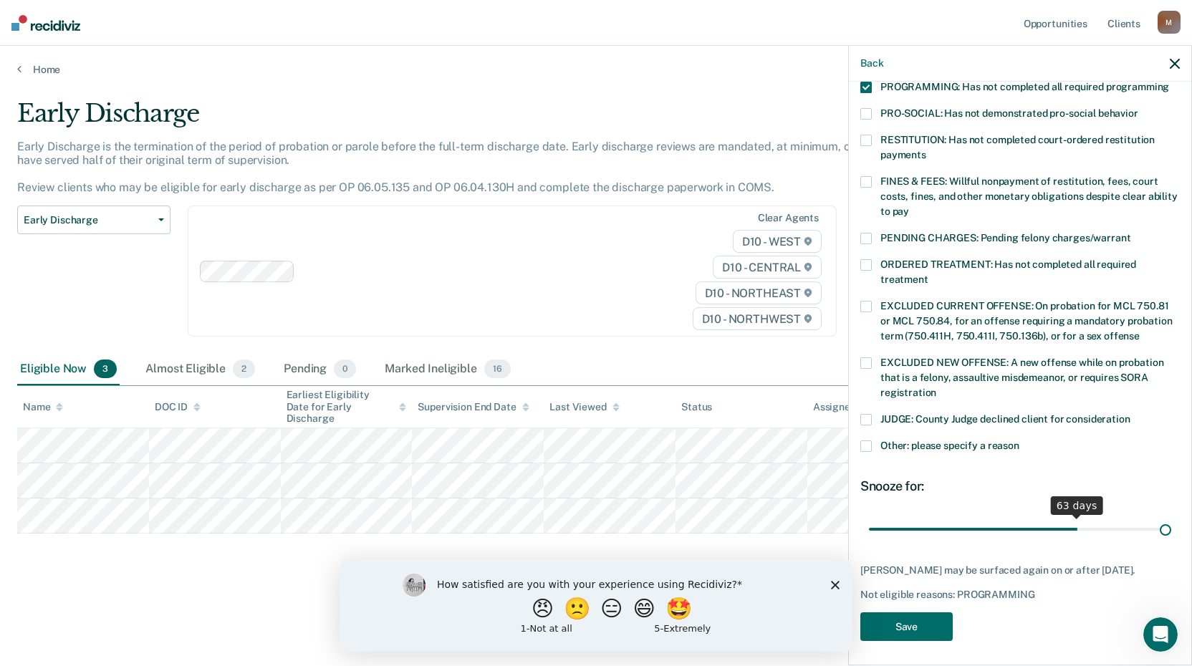
scroll to position [332, 0]
drag, startPoint x: 964, startPoint y: 512, endPoint x: 1172, endPoint y: 506, distance: 207.8
type input "90"
click at [1171, 517] on input "range" at bounding box center [1020, 529] width 302 height 25
click at [907, 612] on button "Save" at bounding box center [906, 626] width 92 height 29
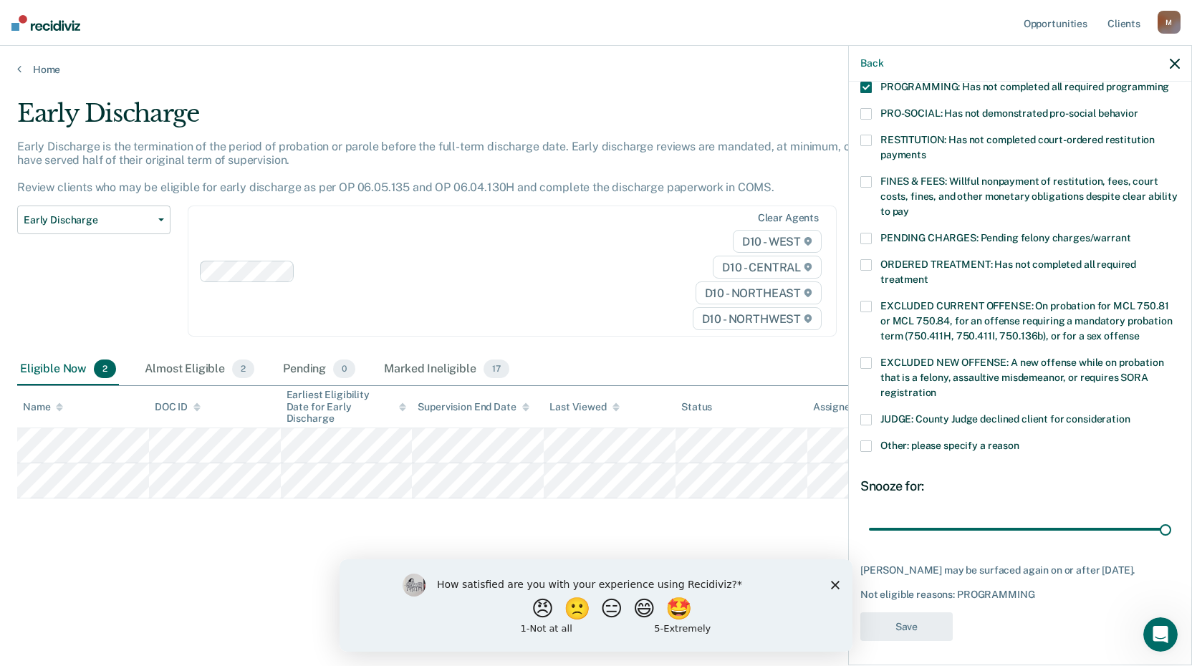
scroll to position [243, 0]
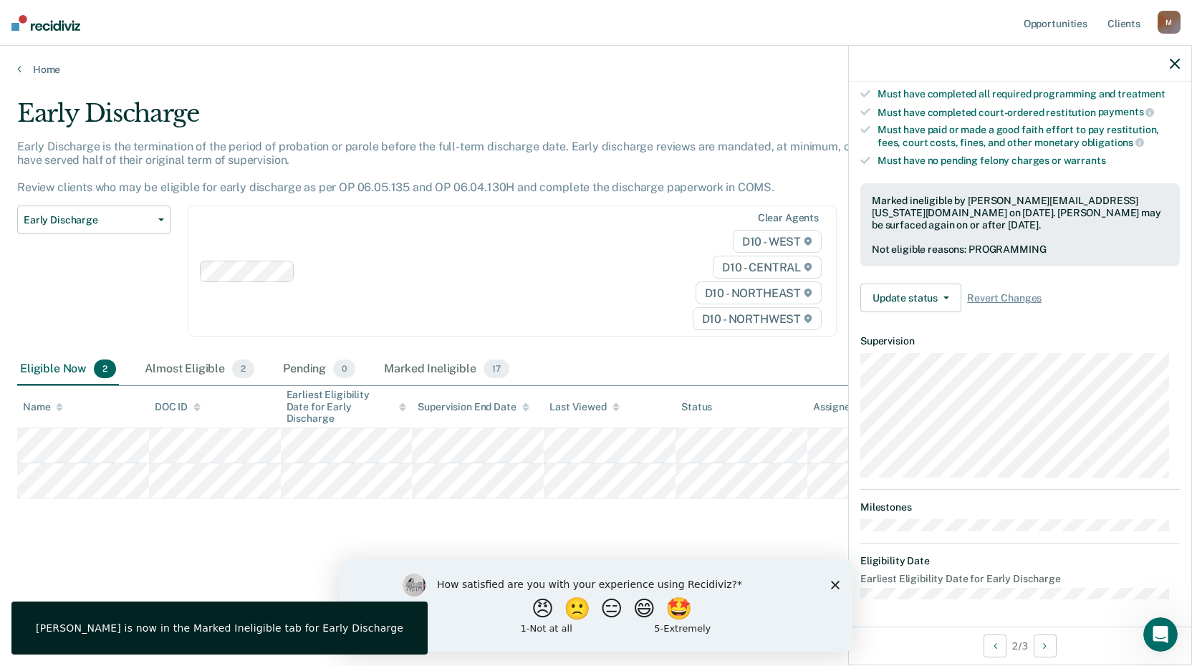
click at [1172, 59] on icon "button" at bounding box center [1175, 64] width 10 height 10
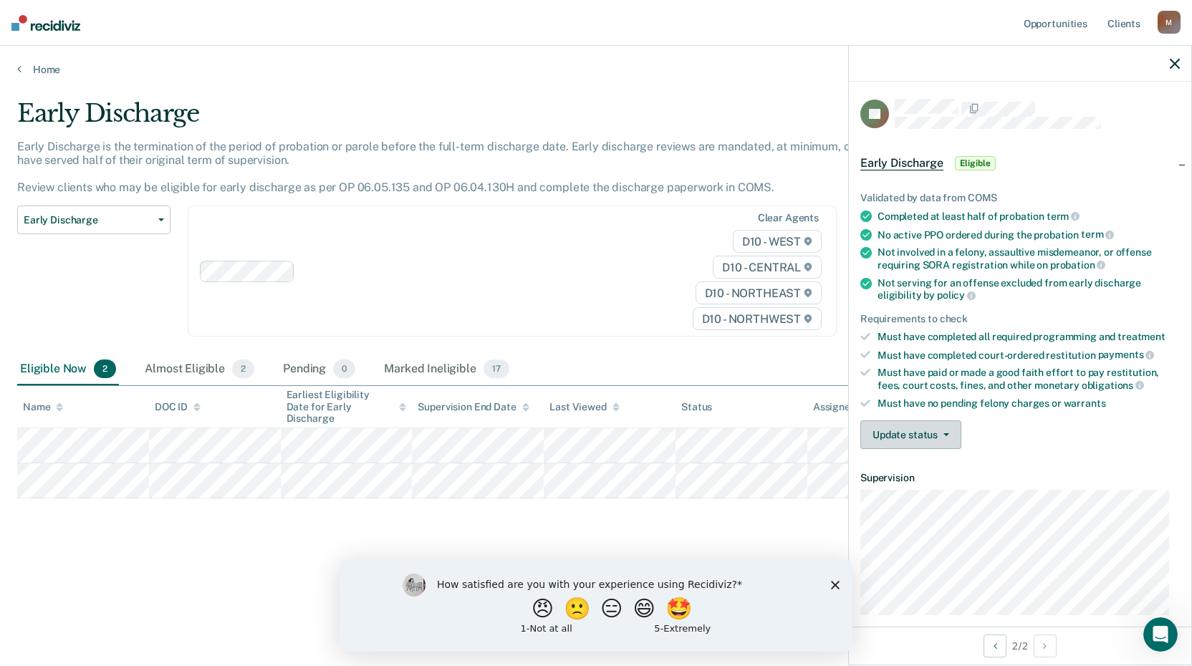
click at [916, 428] on button "Update status" at bounding box center [910, 435] width 101 height 29
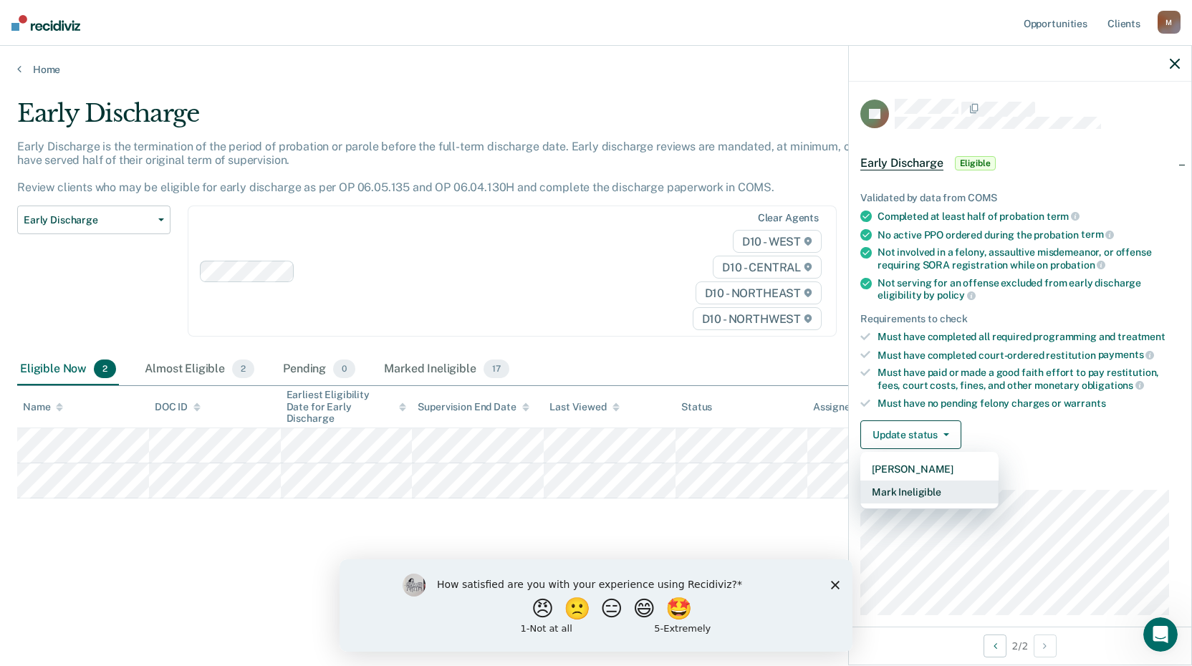
click at [922, 487] on button "Mark Ineligible" at bounding box center [929, 492] width 138 height 23
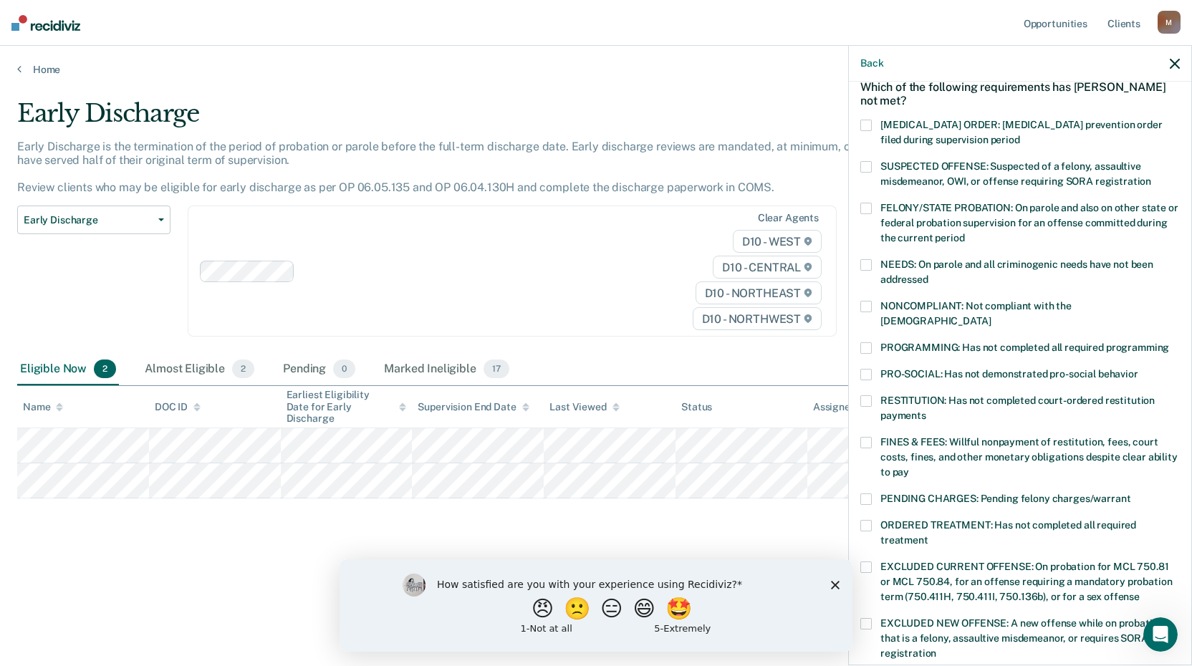
scroll to position [143, 0]
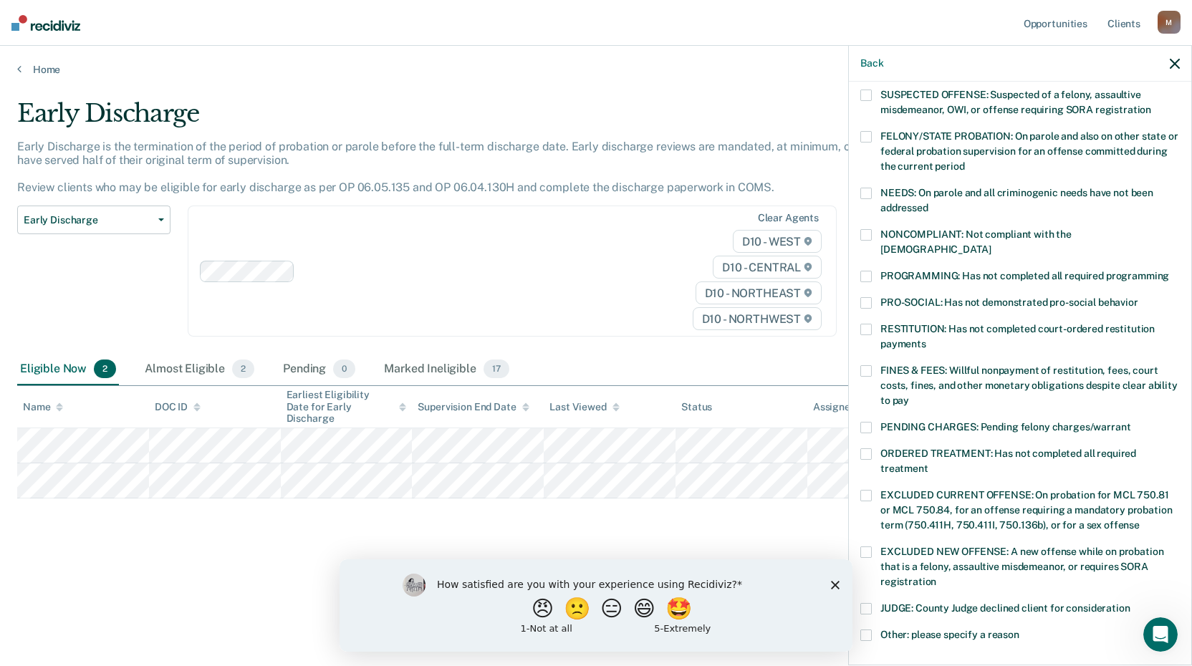
click at [866, 422] on span at bounding box center [865, 427] width 11 height 11
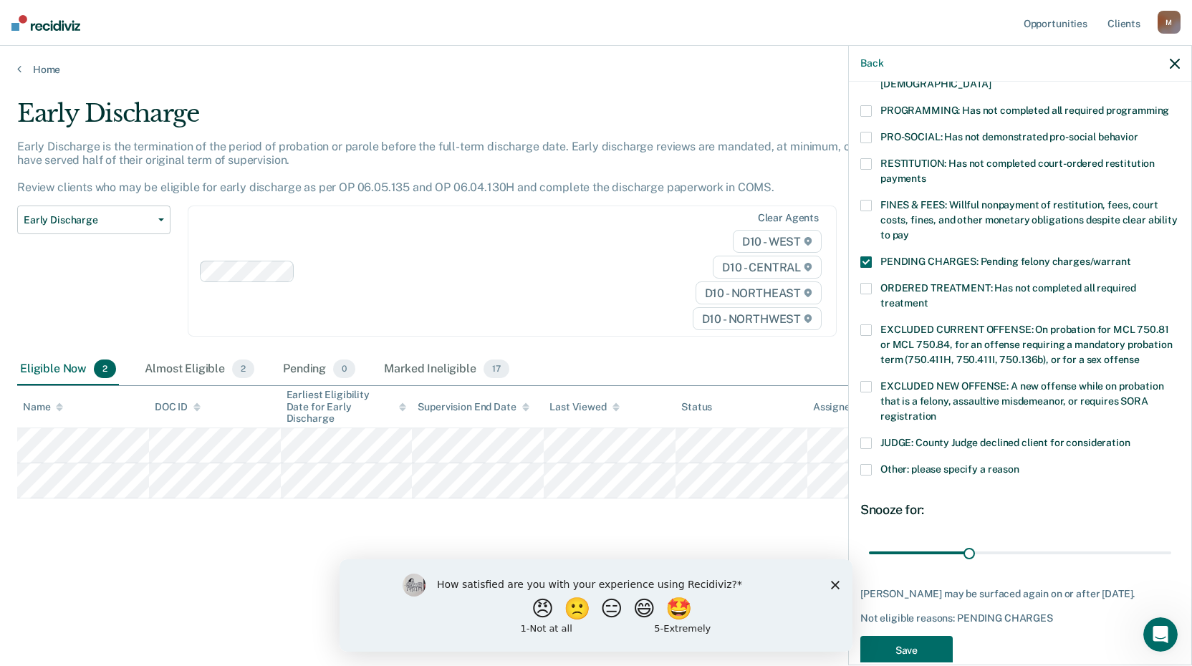
scroll to position [320, 0]
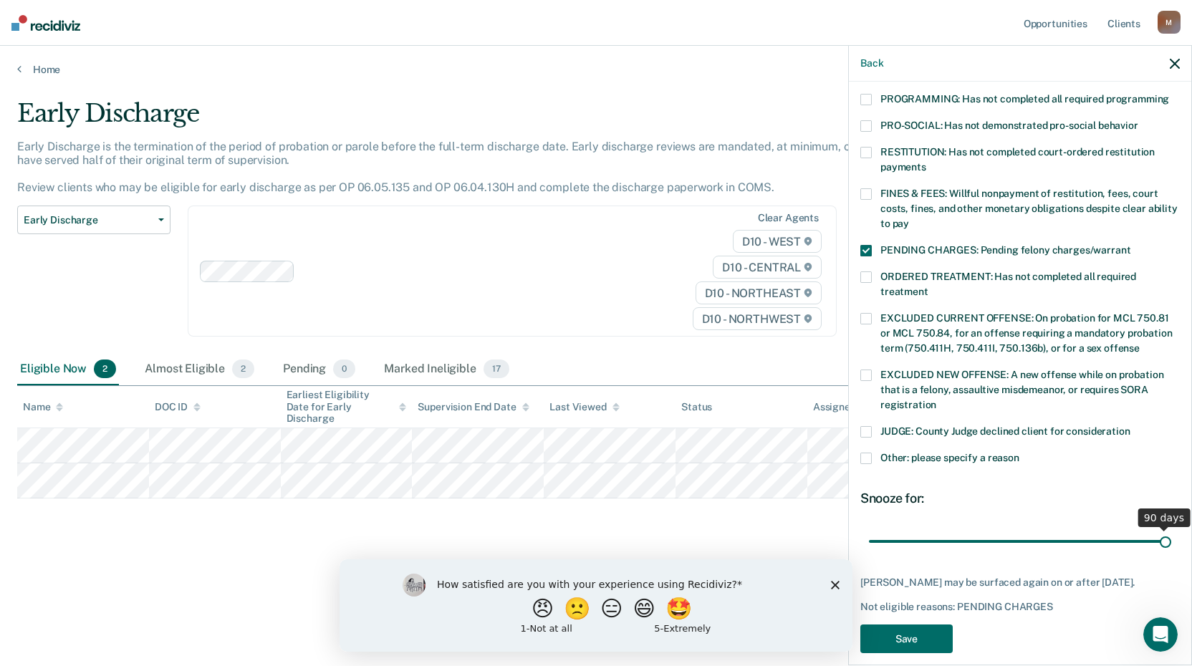
drag, startPoint x: 969, startPoint y: 522, endPoint x: 1193, endPoint y: 556, distance: 226.1
type input "90"
click at [1171, 554] on input "range" at bounding box center [1020, 541] width 302 height 25
click at [916, 625] on button "Save" at bounding box center [906, 639] width 92 height 29
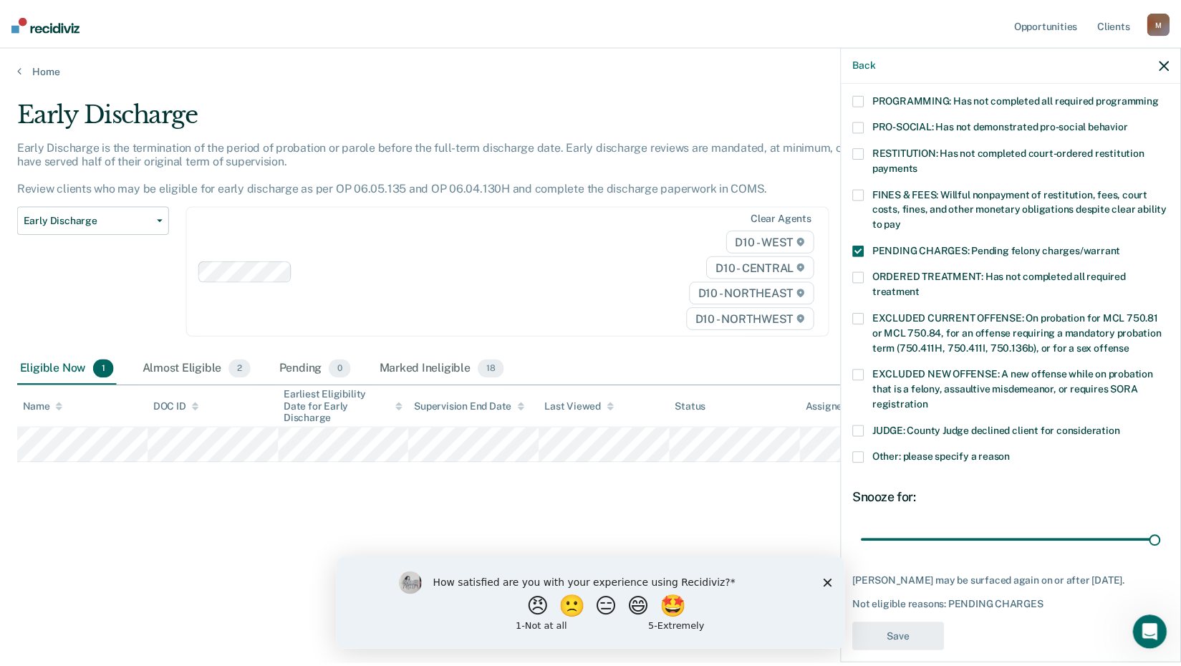
scroll to position [258, 0]
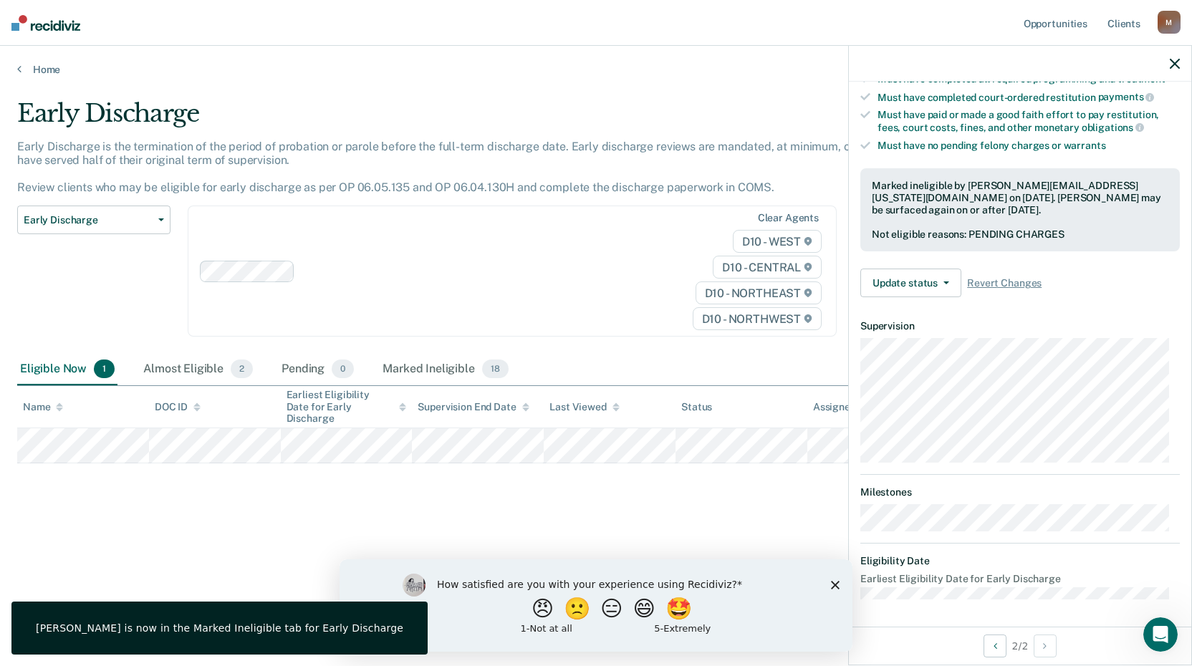
click at [1175, 64] on icon "button" at bounding box center [1175, 64] width 10 height 10
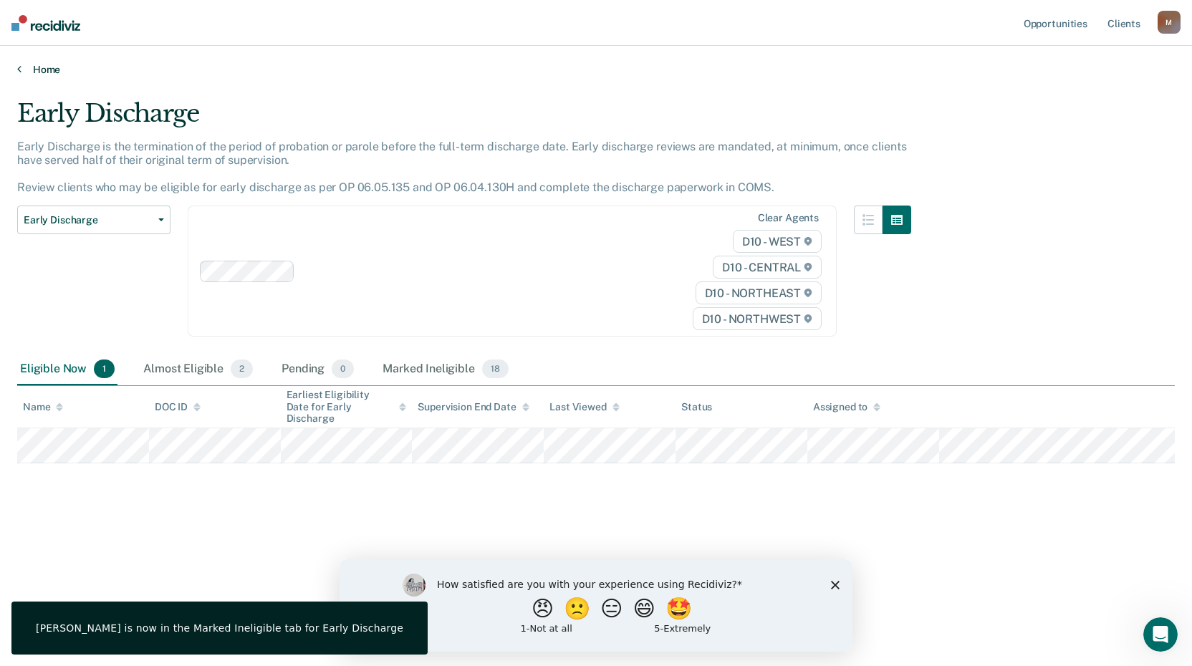
click at [50, 65] on link "Home" at bounding box center [596, 69] width 1158 height 13
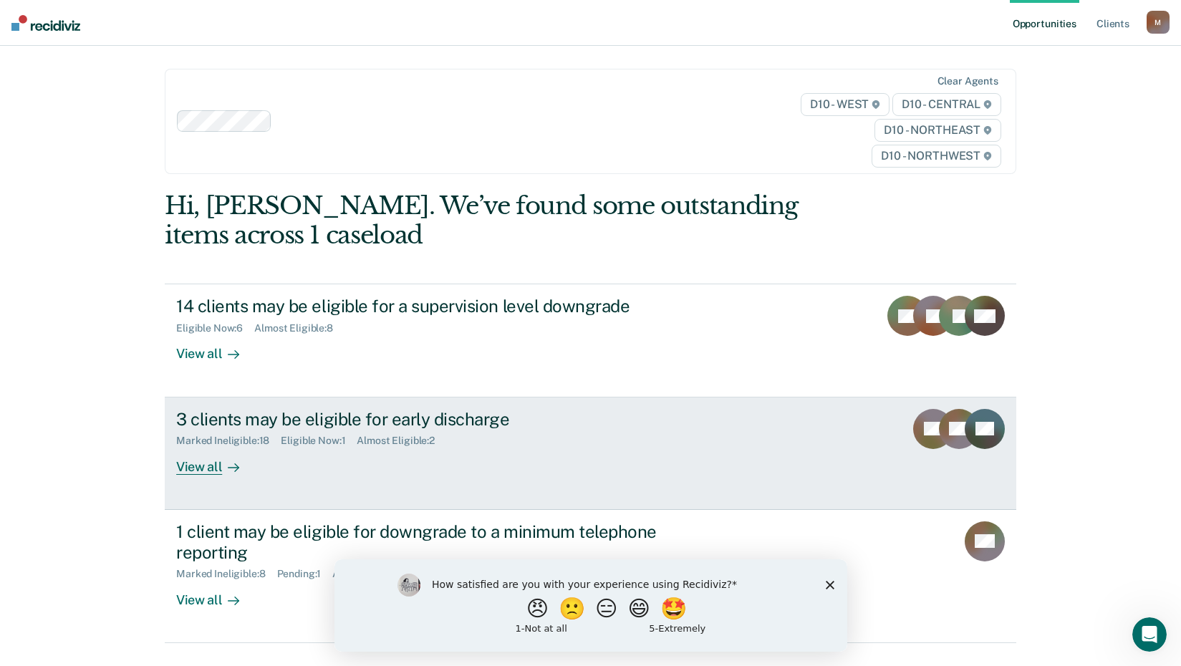
click at [182, 468] on div "View all" at bounding box center [216, 461] width 80 height 28
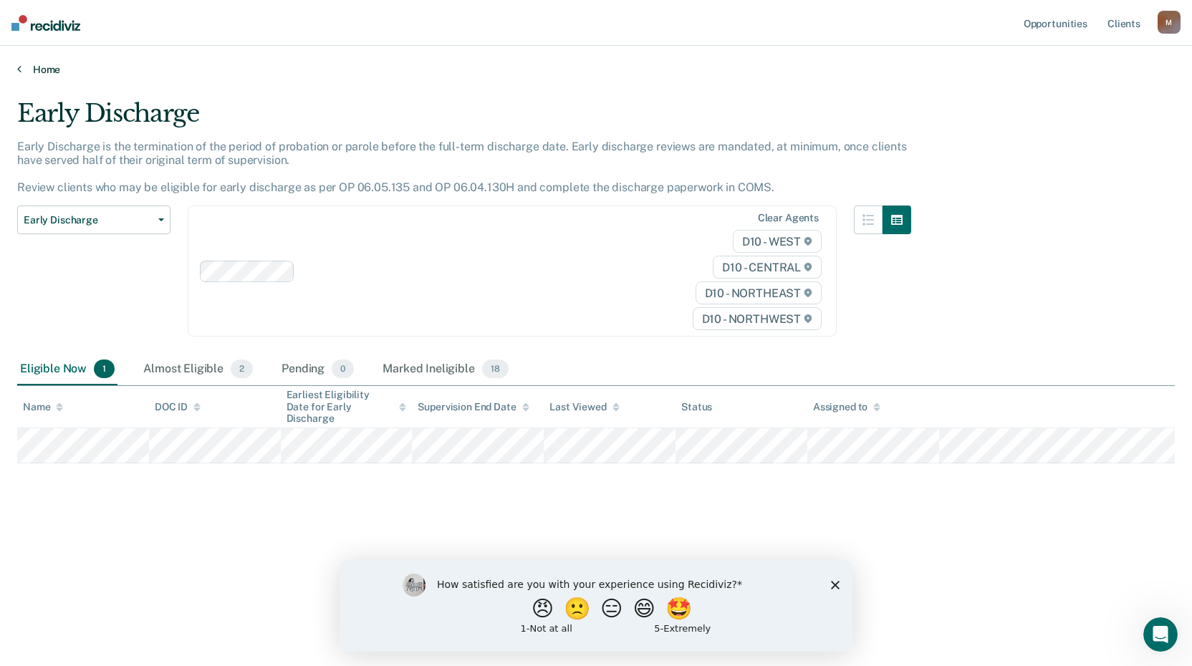
click at [39, 64] on link "Home" at bounding box center [596, 69] width 1158 height 13
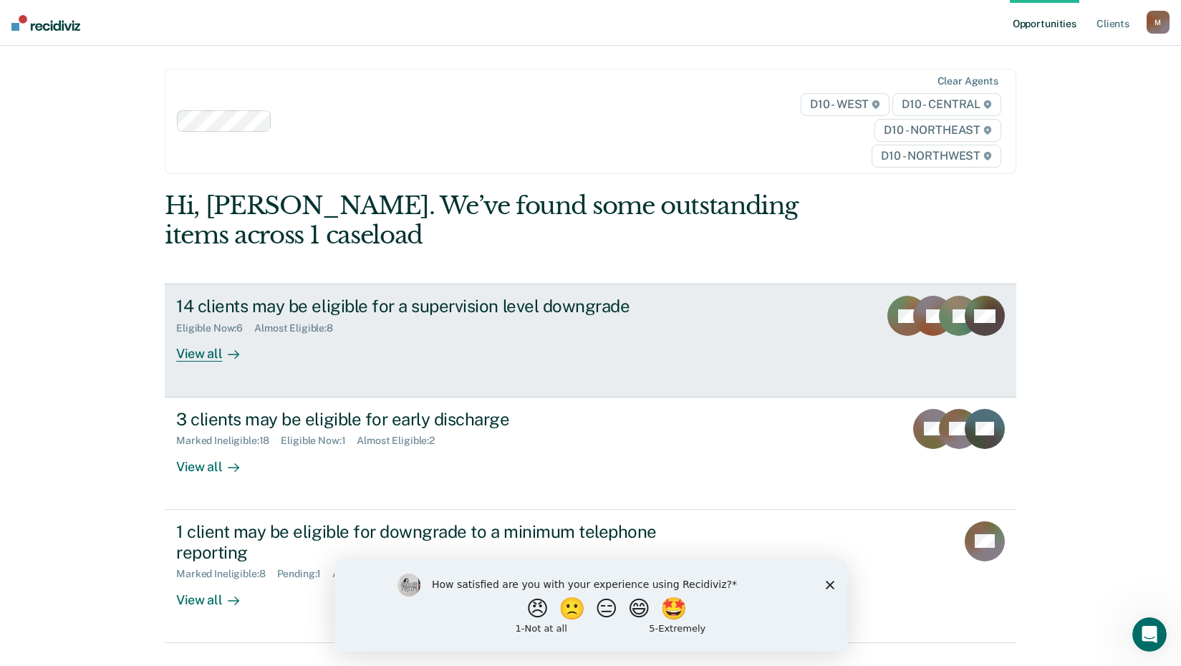
click at [198, 352] on div "View all" at bounding box center [216, 349] width 80 height 28
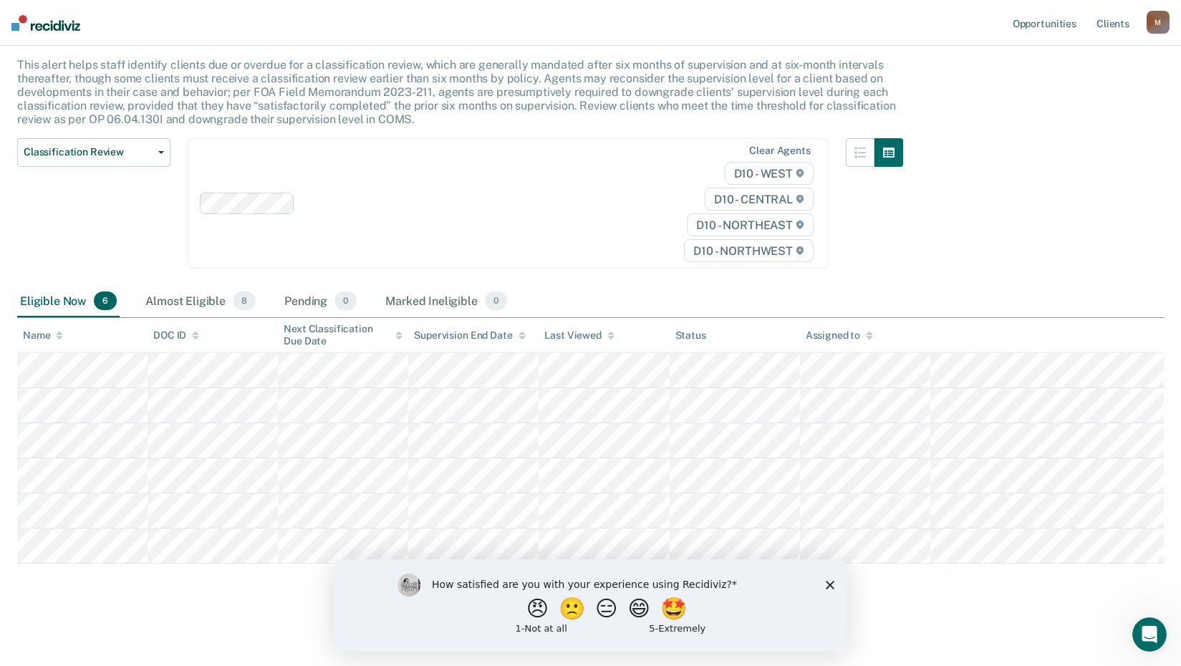
scroll to position [82, 0]
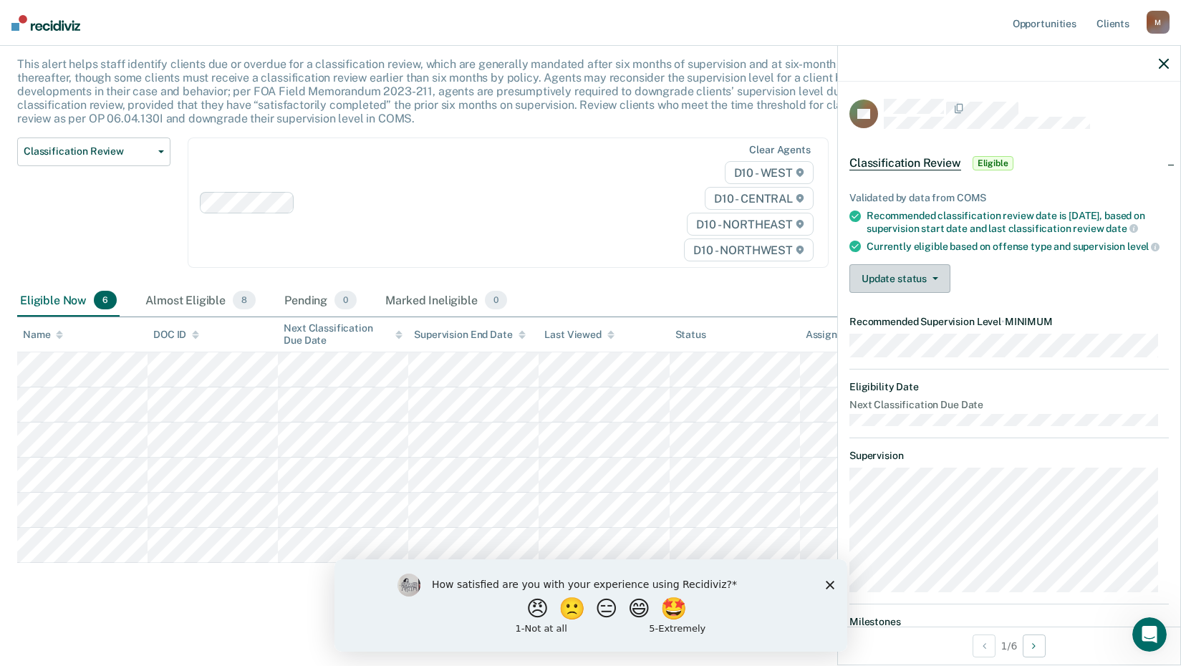
click at [894, 289] on button "Update status" at bounding box center [900, 278] width 101 height 29
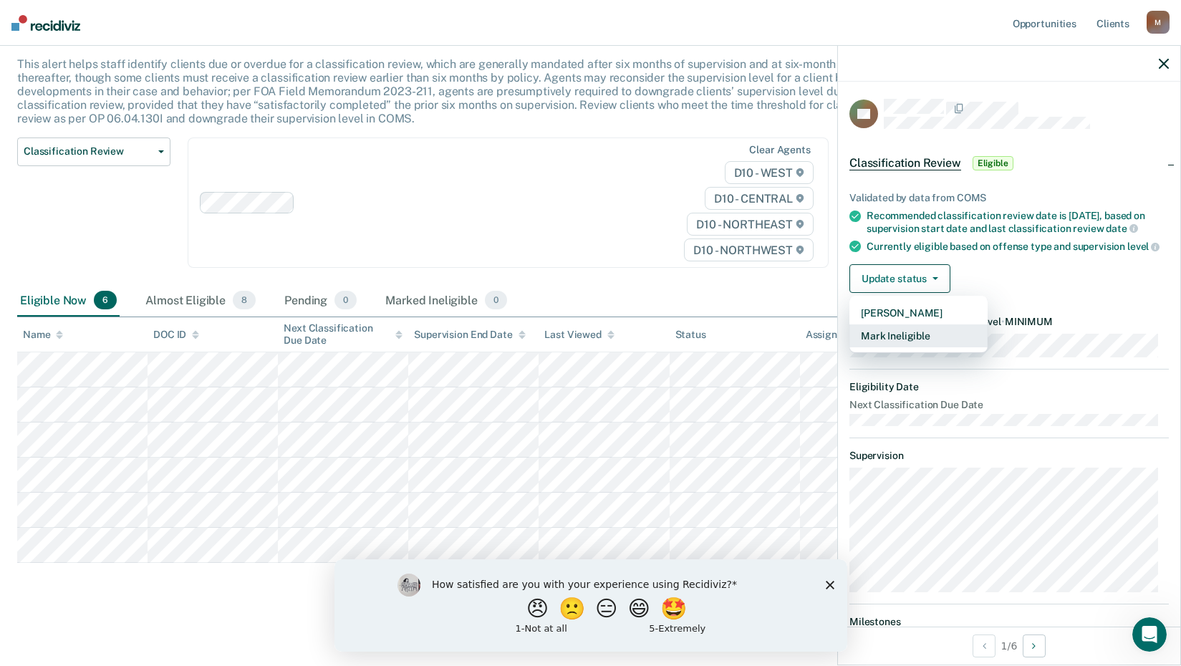
click at [912, 342] on button "Mark Ineligible" at bounding box center [919, 336] width 138 height 23
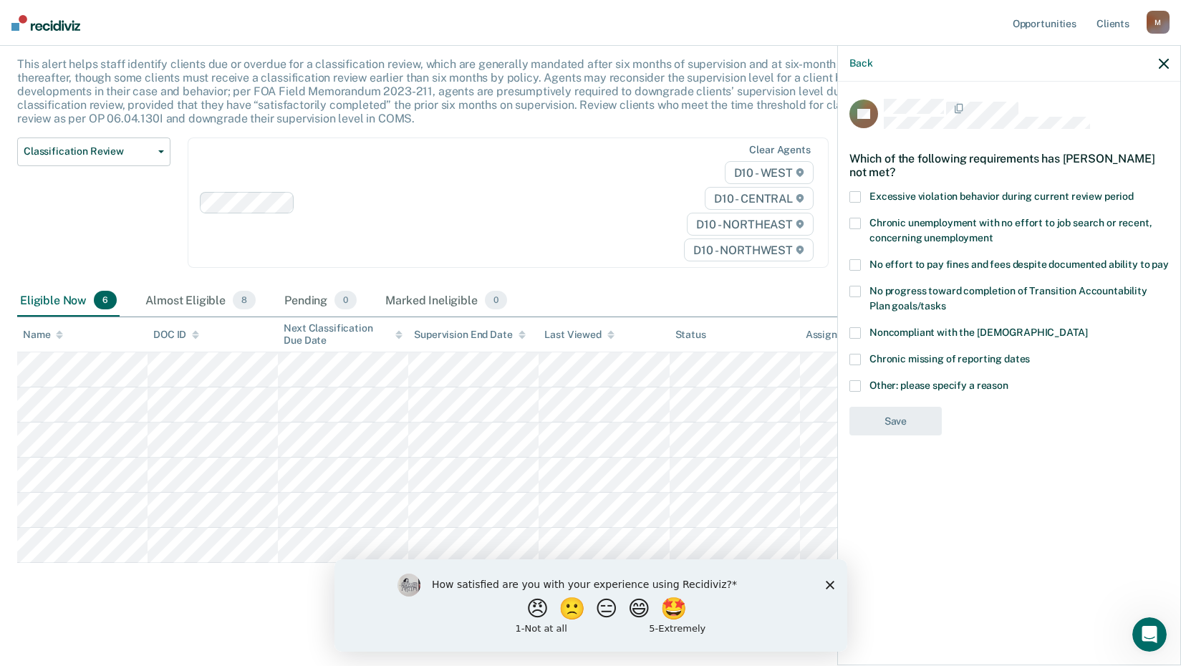
click at [857, 380] on span at bounding box center [855, 385] width 11 height 11
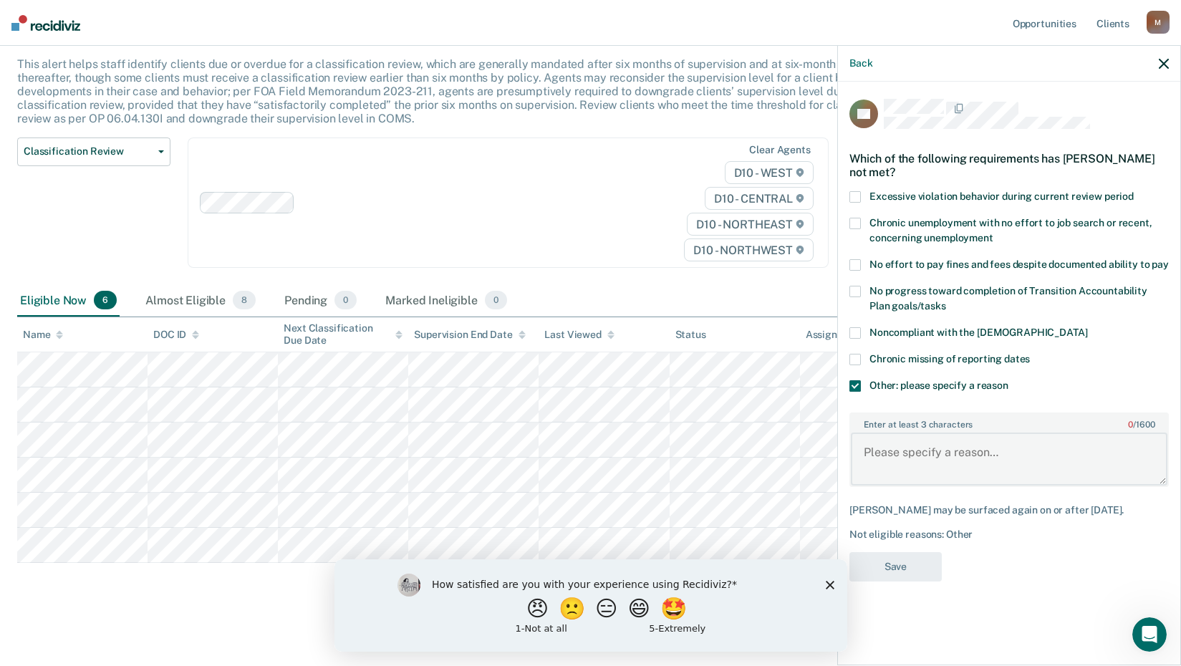
click at [901, 441] on textarea "Enter at least 3 characters 0 / 1600" at bounding box center [1009, 459] width 317 height 53
type textarea "Next class review due in October."
click at [913, 552] on button "Save" at bounding box center [896, 566] width 92 height 29
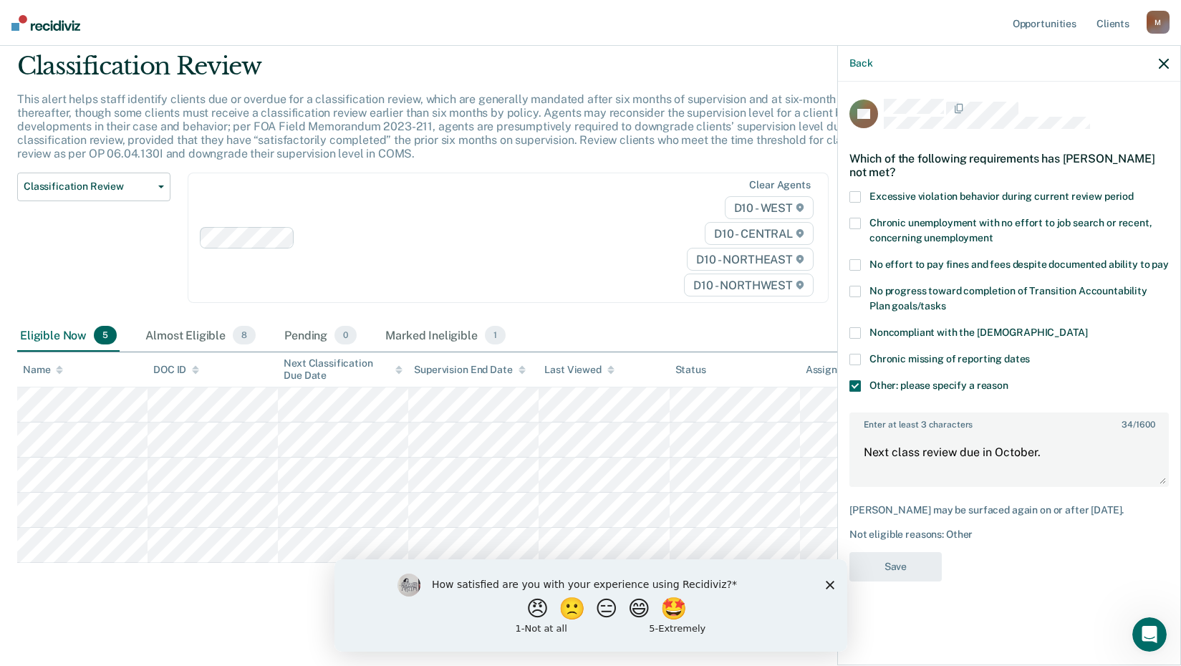
scroll to position [47, 0]
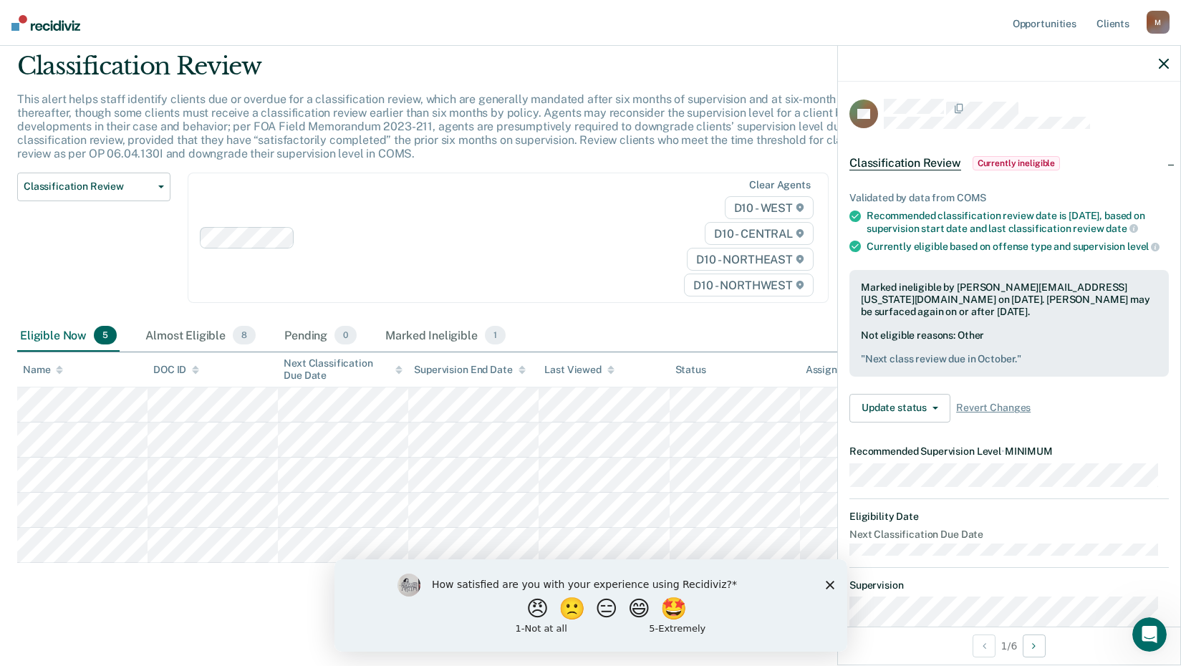
click at [1161, 62] on icon "button" at bounding box center [1164, 64] width 10 height 10
